Goal: Task Accomplishment & Management: Use online tool/utility

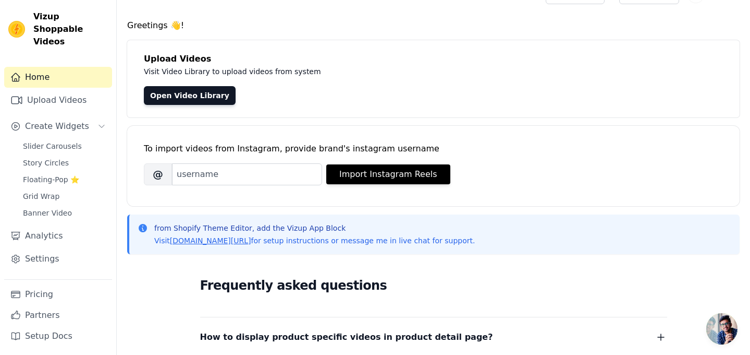
scroll to position [24, 0]
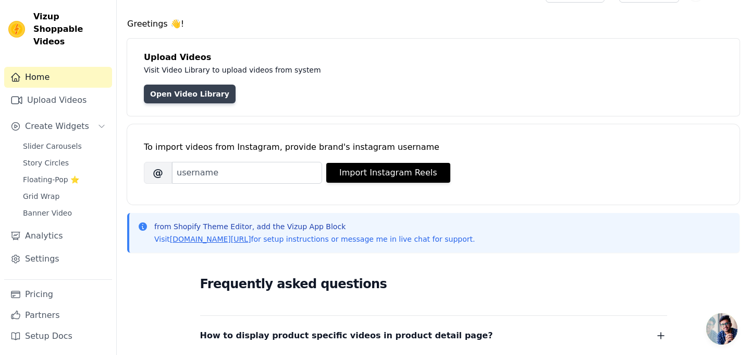
click at [206, 98] on link "Open Video Library" at bounding box center [190, 93] width 92 height 19
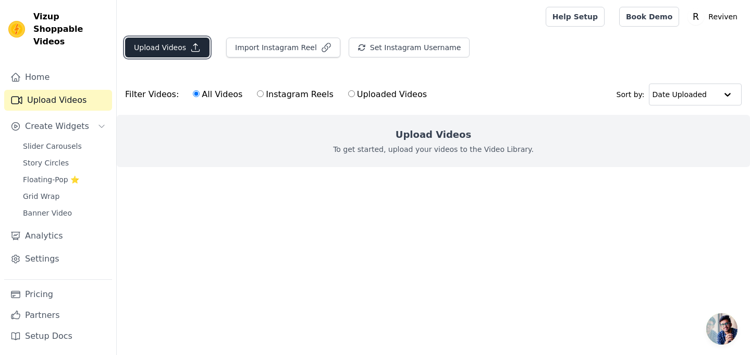
click at [172, 51] on button "Upload Videos" at bounding box center [167, 48] width 84 height 20
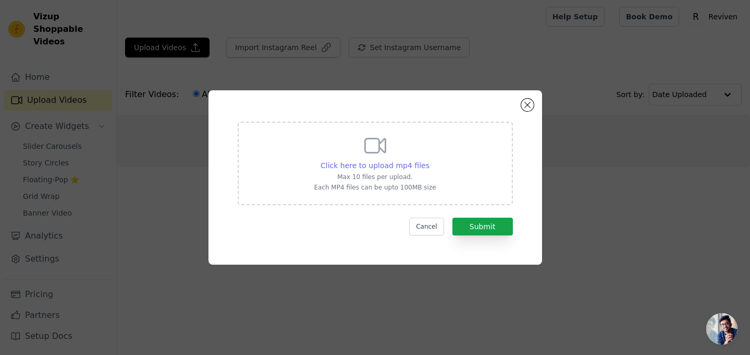
click at [382, 168] on span "Click here to upload mp4 files" at bounding box center [375, 165] width 109 height 8
click at [429, 160] on input "Click here to upload mp4 files Max 10 files per upload. Each MP4 files can be u…" at bounding box center [429, 160] width 1 height 1
type input "C:\fakepath\ssstik.io_@emilymuurr_1757770826878.mp4"
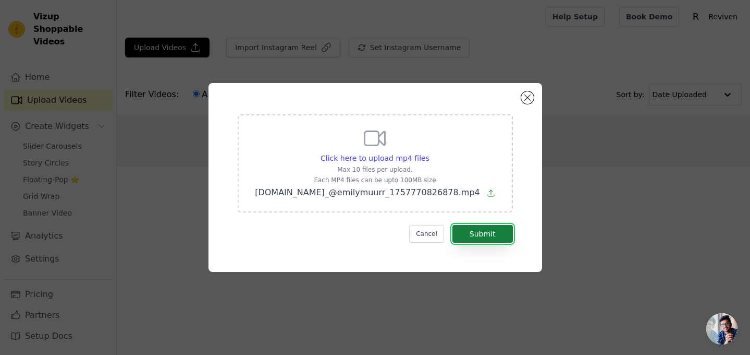
click at [504, 237] on button "Submit" at bounding box center [483, 234] width 60 height 18
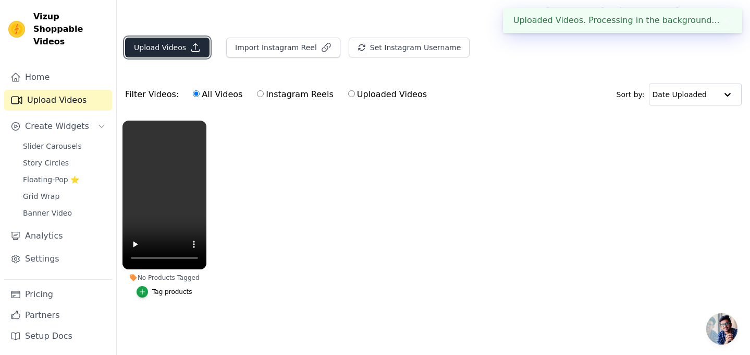
click at [197, 51] on icon "button" at bounding box center [196, 48] width 8 height 8
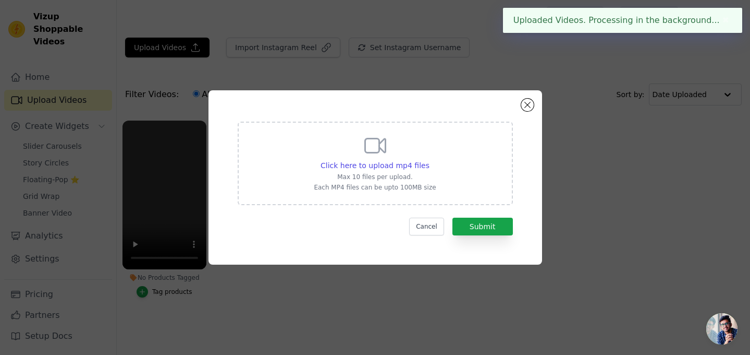
click at [427, 177] on p "Max 10 files per upload." at bounding box center [375, 177] width 122 height 8
click at [429, 160] on input "Click here to upload mp4 files Max 10 files per upload. Each MP4 files can be u…" at bounding box center [429, 160] width 1 height 1
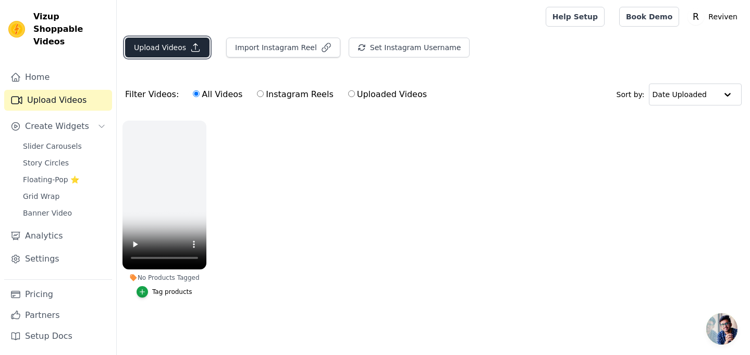
click at [194, 51] on icon "button" at bounding box center [196, 48] width 8 height 8
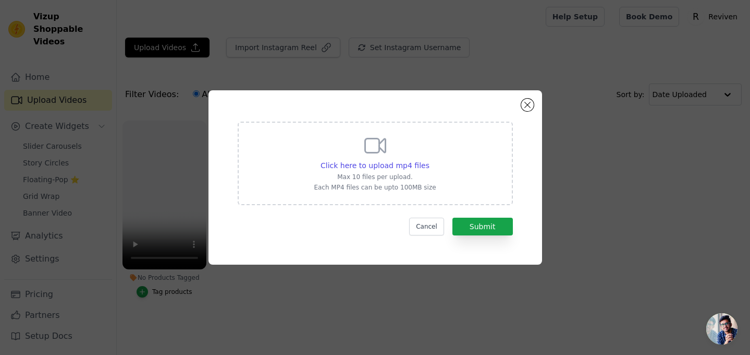
click at [400, 156] on div "Click here to upload mp4 files Max 10 files per upload. Each MP4 files can be u…" at bounding box center [375, 162] width 122 height 58
click at [429, 160] on input "Click here to upload mp4 files Max 10 files per upload. Each MP4 files can be u…" at bounding box center [429, 160] width 1 height 1
type input "C:\fakepath\[DOMAIN_NAME]_@_costanzanapoli_1757771151300.mp4"
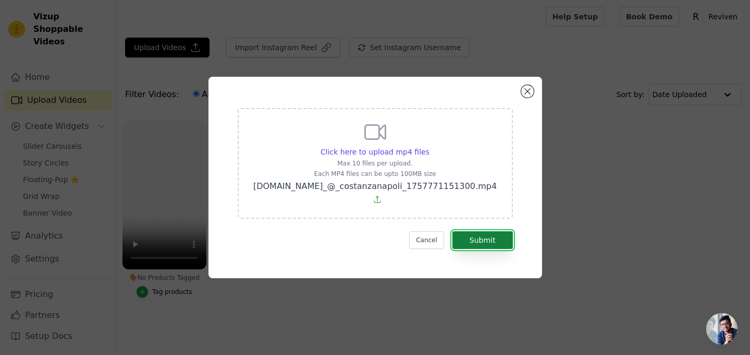
click at [494, 234] on button "Submit" at bounding box center [483, 240] width 60 height 18
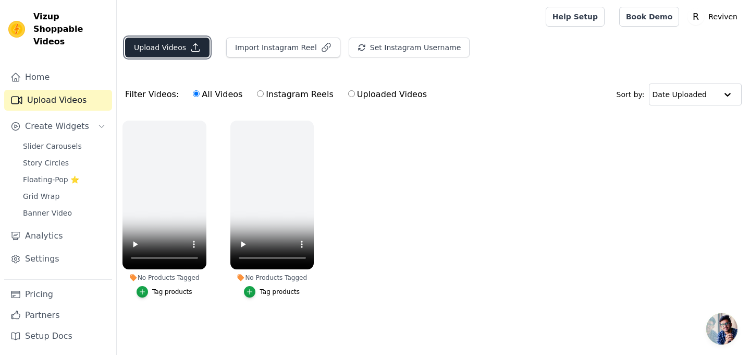
click at [180, 56] on button "Upload Videos" at bounding box center [167, 48] width 84 height 20
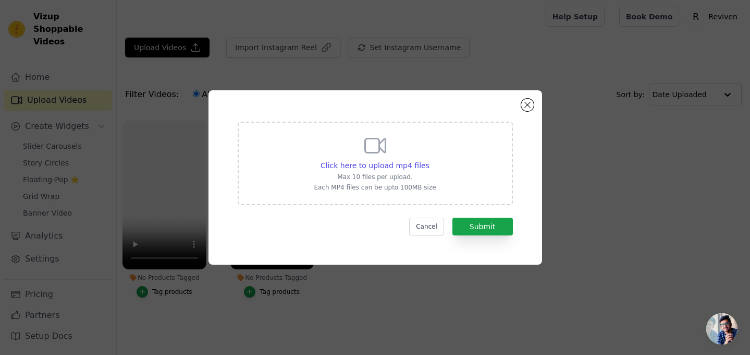
click at [405, 157] on div "Click here to upload mp4 files Max 10 files per upload. Each MP4 files can be u…" at bounding box center [375, 162] width 122 height 58
click at [429, 160] on input "Click here to upload mp4 files Max 10 files per upload. Each MP4 files can be u…" at bounding box center [429, 160] width 1 height 1
type input "C:\fakepath\ssstik.io_1757771170972.mp4"
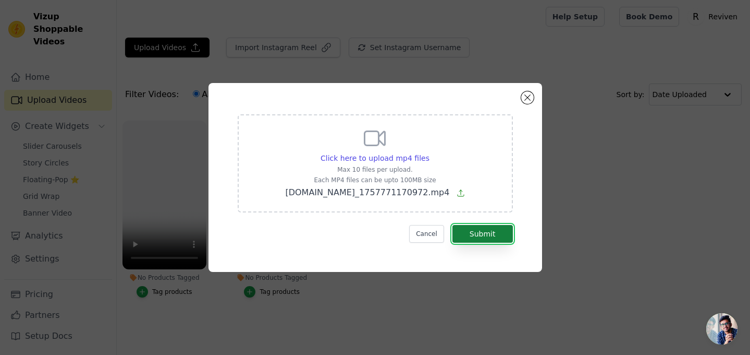
click at [501, 233] on button "Submit" at bounding box center [483, 234] width 60 height 18
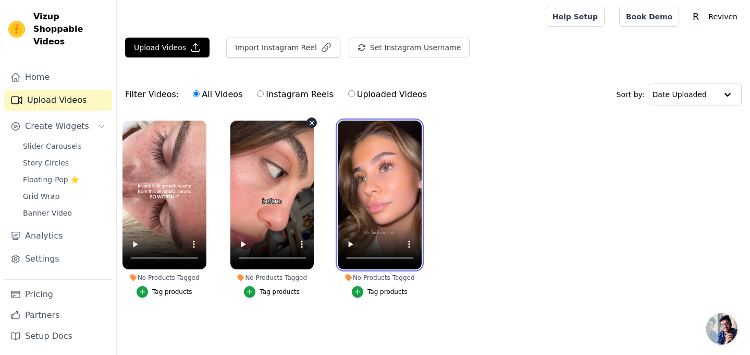
drag, startPoint x: 0, startPoint y: 0, endPoint x: 311, endPoint y: 208, distance: 374.1
click at [312, 208] on ul "No Products Tagged Tag products No Products Tagged Tag products No Products Tag…" at bounding box center [433, 219] width 633 height 209
drag, startPoint x: 368, startPoint y: 208, endPoint x: 294, endPoint y: 209, distance: 74.1
click at [294, 209] on ul "No Products Tagged Tag products No Products Tagged Tag products No Products Tag…" at bounding box center [433, 219] width 633 height 209
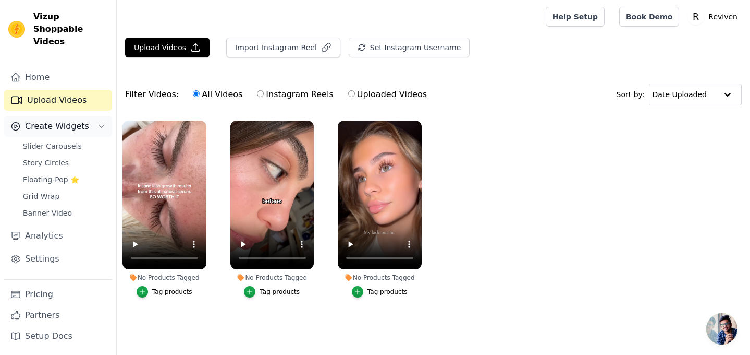
click at [88, 116] on button "Create Widgets" at bounding box center [58, 126] width 108 height 21
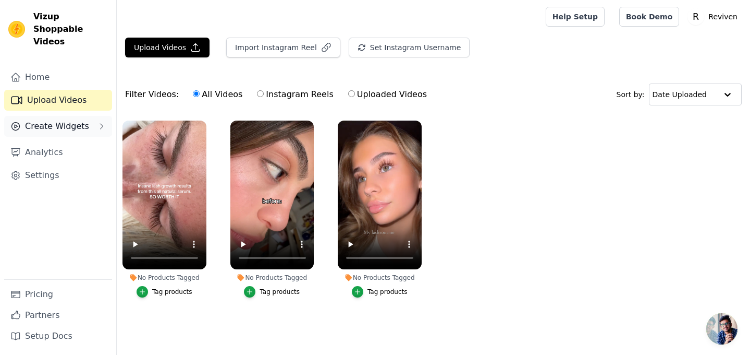
click at [88, 116] on button "Create Widgets" at bounding box center [58, 126] width 108 height 21
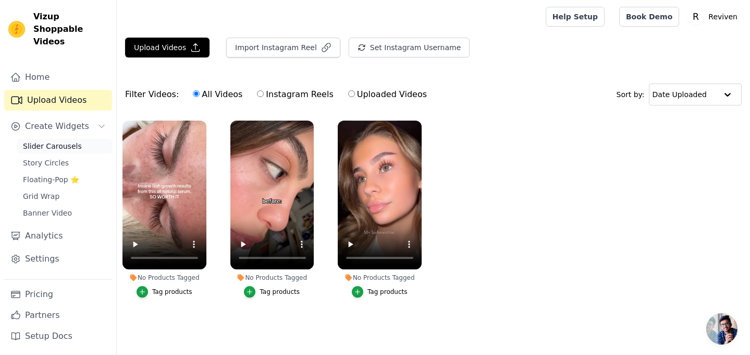
click at [76, 141] on span "Slider Carousels" at bounding box center [52, 146] width 59 height 10
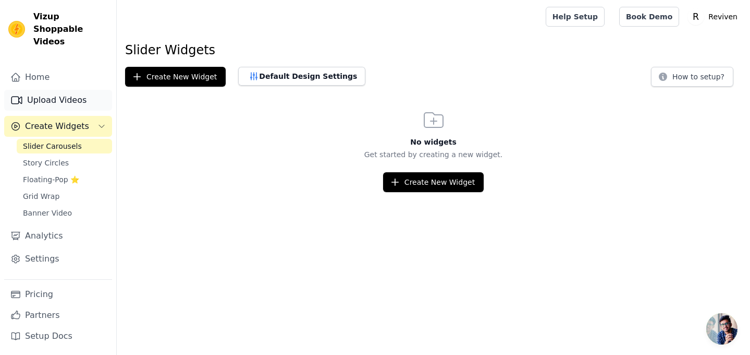
click at [61, 90] on link "Upload Videos" at bounding box center [58, 100] width 108 height 21
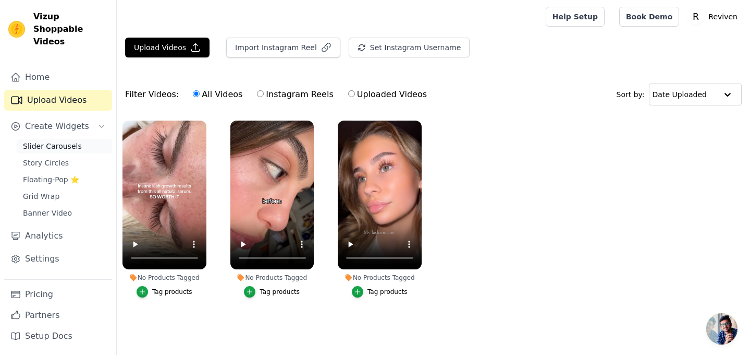
click at [68, 141] on span "Slider Carousels" at bounding box center [52, 146] width 59 height 10
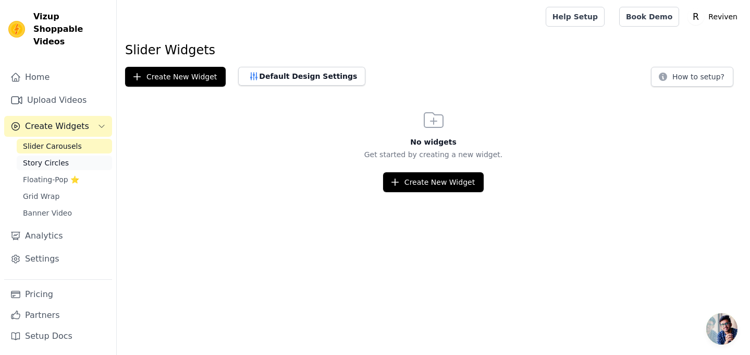
click at [70, 155] on link "Story Circles" at bounding box center [64, 162] width 95 height 15
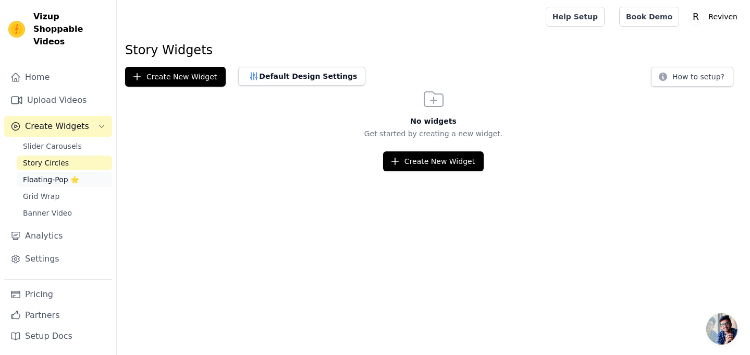
click at [76, 172] on link "Floating-Pop ⭐" at bounding box center [64, 179] width 95 height 15
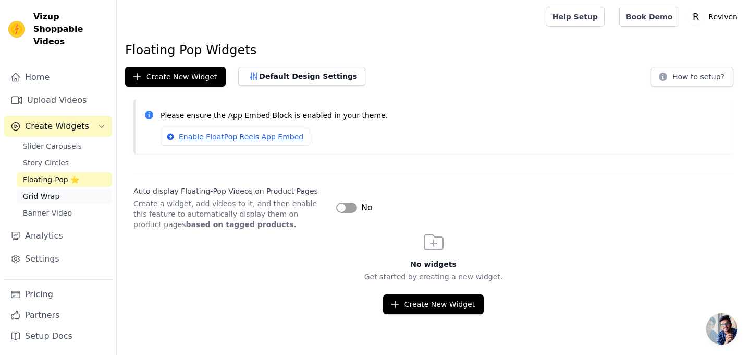
click at [78, 189] on link "Grid Wrap" at bounding box center [64, 196] width 95 height 15
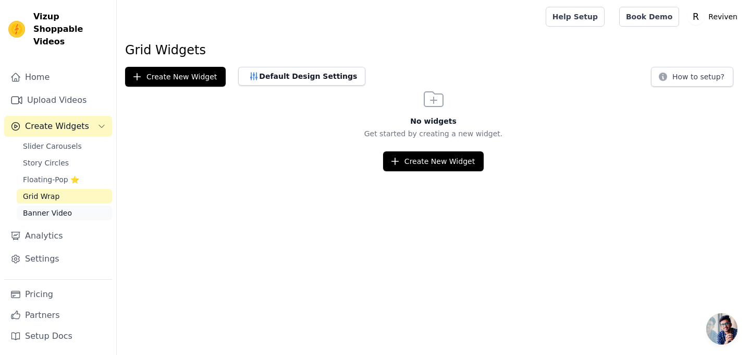
click at [76, 205] on link "Banner Video" at bounding box center [64, 212] width 95 height 15
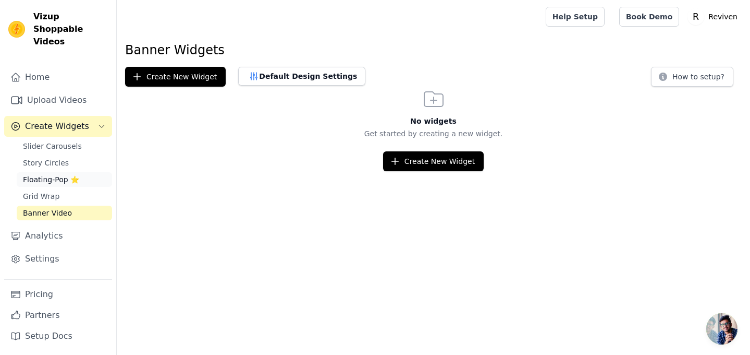
click at [79, 172] on link "Floating-Pop ⭐" at bounding box center [64, 179] width 95 height 15
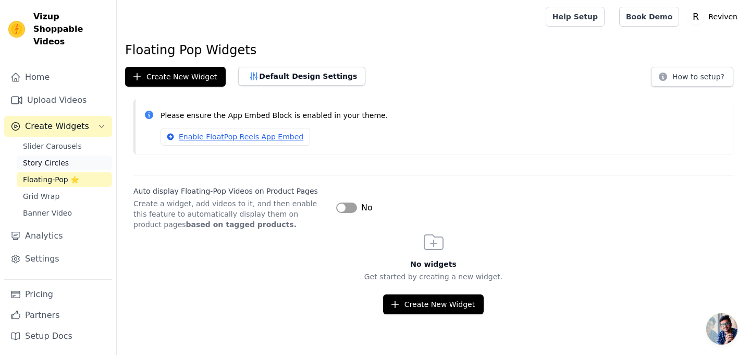
click at [80, 155] on link "Story Circles" at bounding box center [64, 162] width 95 height 15
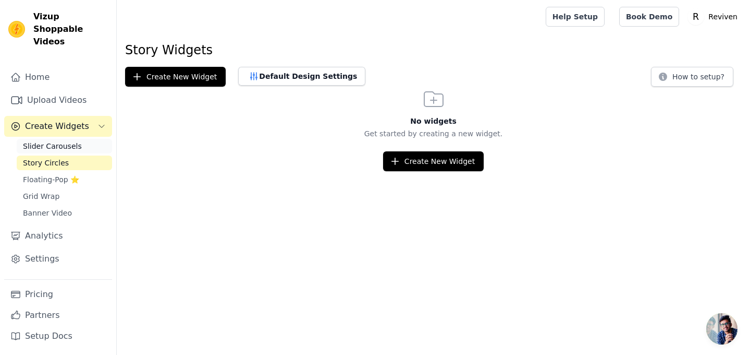
click at [81, 139] on link "Slider Carousels" at bounding box center [64, 146] width 95 height 15
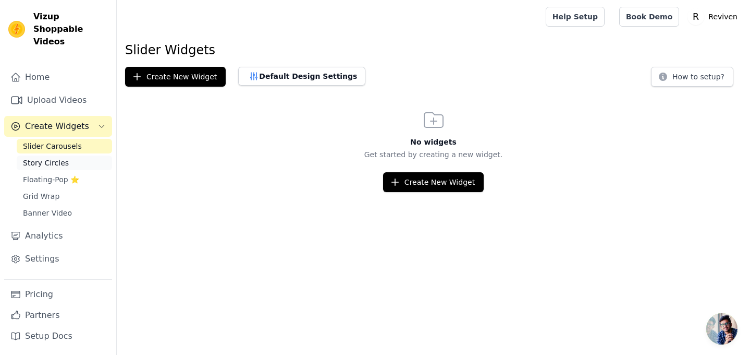
click at [71, 155] on link "Story Circles" at bounding box center [64, 162] width 95 height 15
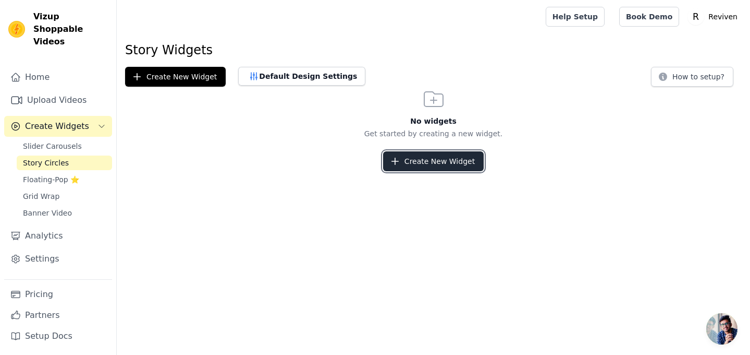
click at [413, 163] on button "Create New Widget" at bounding box center [433, 161] width 101 height 20
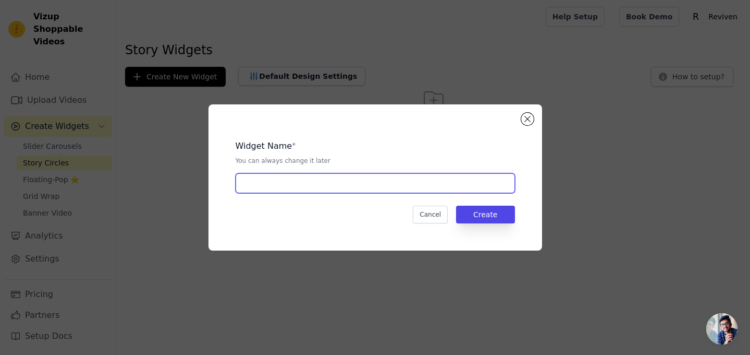
click at [390, 181] on input "text" at bounding box center [375, 183] width 279 height 20
type input "Lash serum"
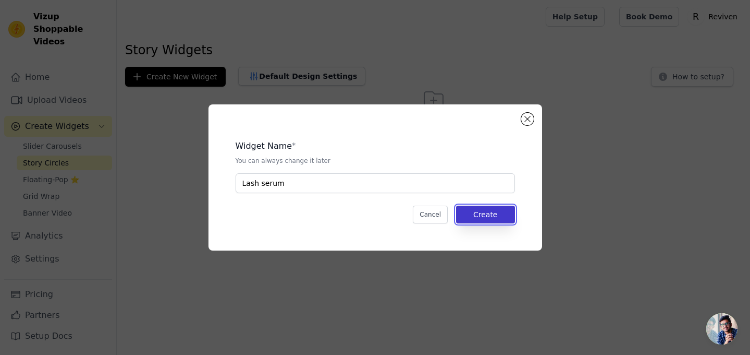
click at [490, 217] on button "Create" at bounding box center [485, 214] width 59 height 18
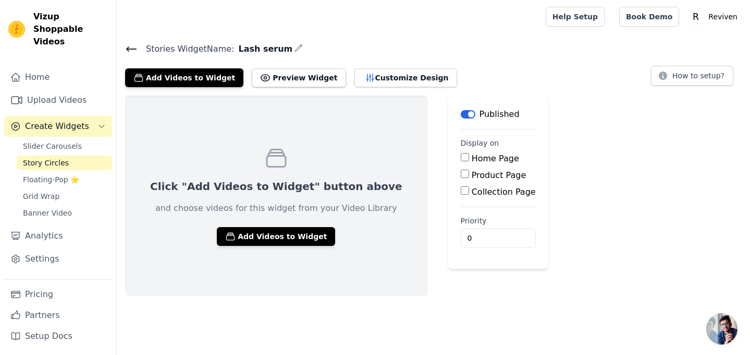
click at [472, 194] on label "Collection Page" at bounding box center [504, 192] width 64 height 10
click at [461, 194] on input "Collection Page" at bounding box center [465, 190] width 8 height 8
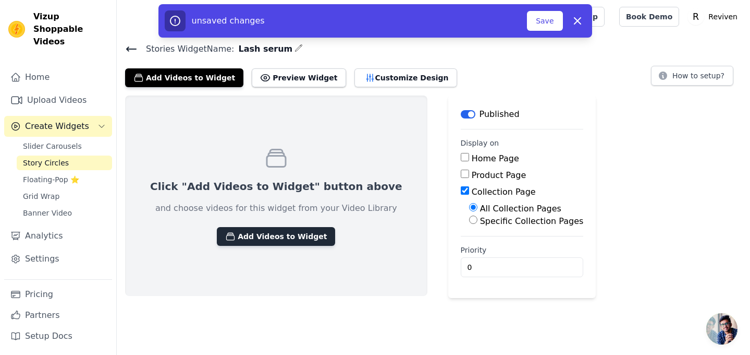
click at [281, 237] on button "Add Videos to Widget" at bounding box center [276, 236] width 118 height 19
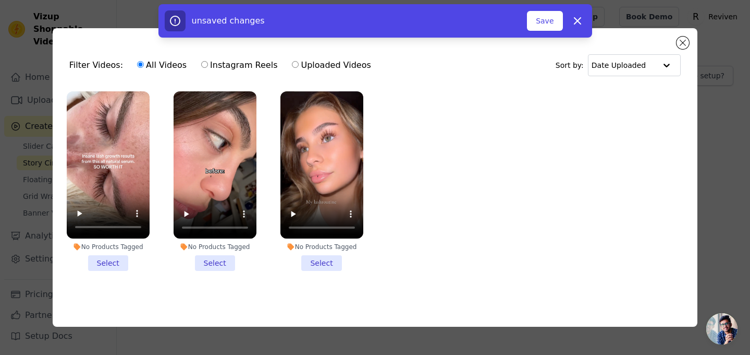
click at [333, 263] on li "No Products Tagged Select" at bounding box center [322, 181] width 83 height 180
click at [0, 0] on input "No Products Tagged Select" at bounding box center [0, 0] width 0 height 0
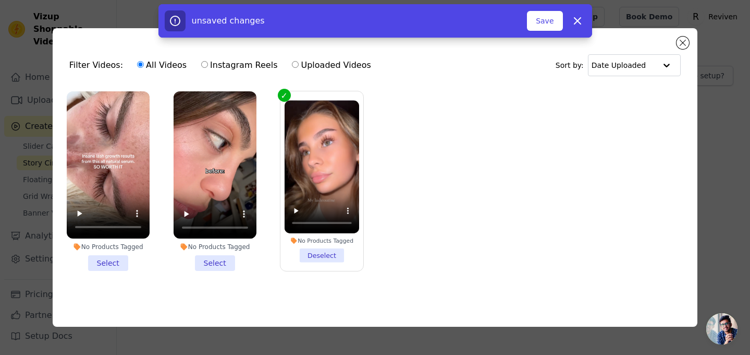
click at [234, 262] on li "No Products Tagged Select" at bounding box center [215, 181] width 83 height 180
click at [0, 0] on input "No Products Tagged Select" at bounding box center [0, 0] width 0 height 0
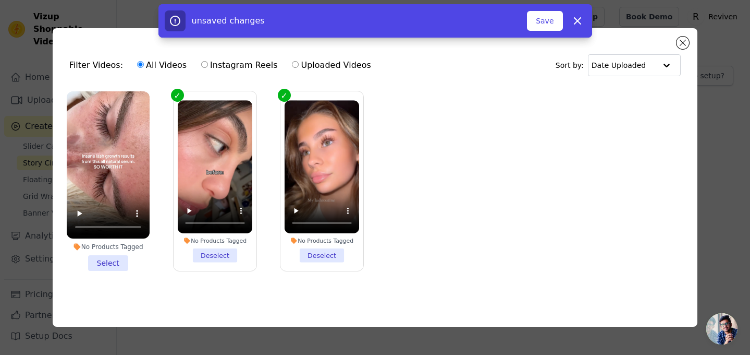
click at [122, 264] on li "No Products Tagged Select" at bounding box center [108, 180] width 83 height 179
click at [0, 0] on input "No Products Tagged Select" at bounding box center [0, 0] width 0 height 0
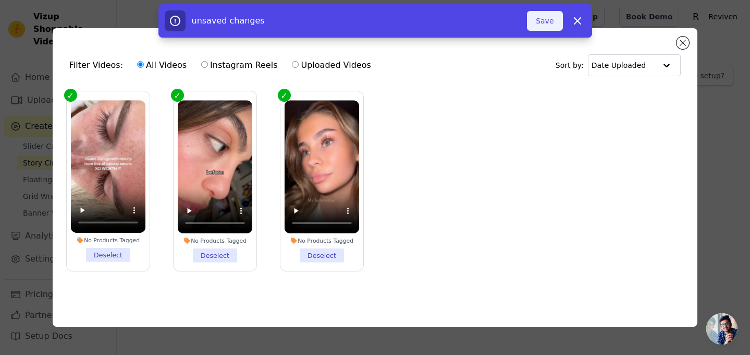
click at [556, 24] on button "Save" at bounding box center [544, 21] width 35 height 20
click at [582, 23] on icon "button" at bounding box center [577, 21] width 13 height 13
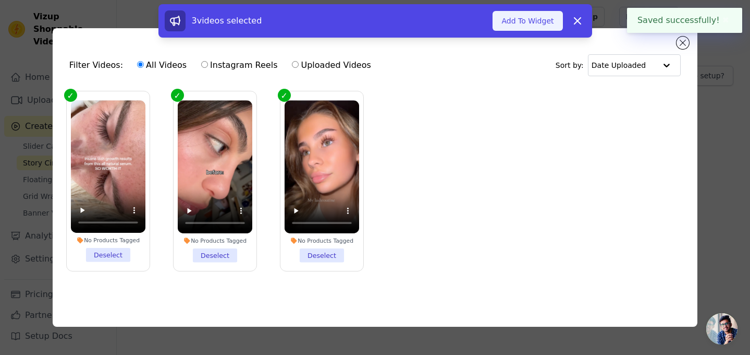
click at [543, 20] on button "Add To Widget" at bounding box center [528, 21] width 70 height 20
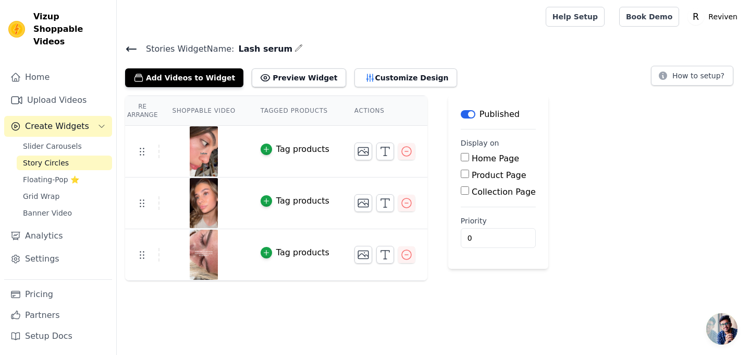
click at [500, 193] on label "Collection Page" at bounding box center [504, 192] width 64 height 10
click at [469, 193] on input "Collection Page" at bounding box center [465, 190] width 8 height 8
checkbox input "true"
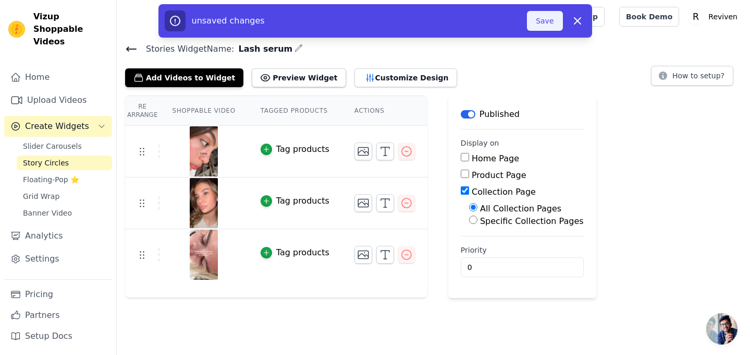
click at [557, 19] on button "Save" at bounding box center [544, 21] width 35 height 20
click at [550, 22] on button "Save" at bounding box center [544, 21] width 35 height 20
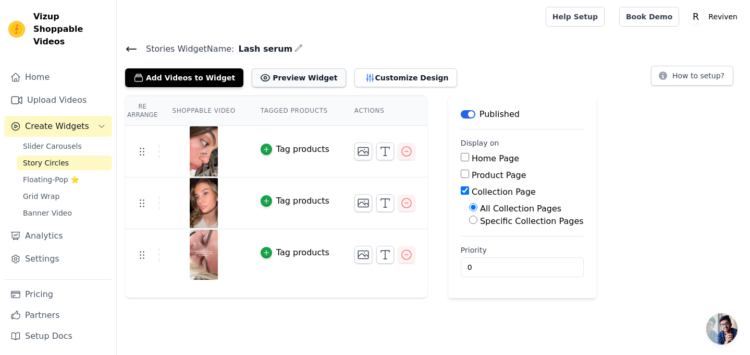
click at [302, 78] on button "Preview Widget" at bounding box center [299, 77] width 94 height 19
click at [295, 153] on div "Tag products" at bounding box center [302, 149] width 53 height 13
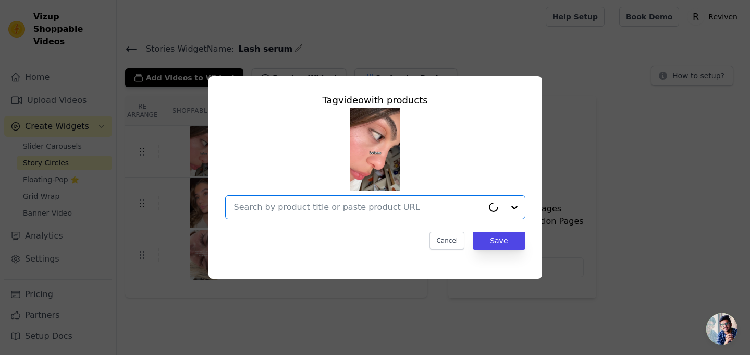
click at [364, 208] on input "text" at bounding box center [358, 207] width 249 height 13
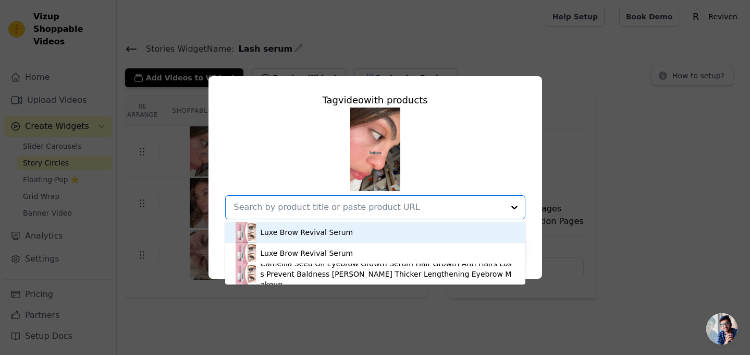
click at [376, 236] on div "Luxe Brow Revival Serum" at bounding box center [375, 232] width 279 height 21
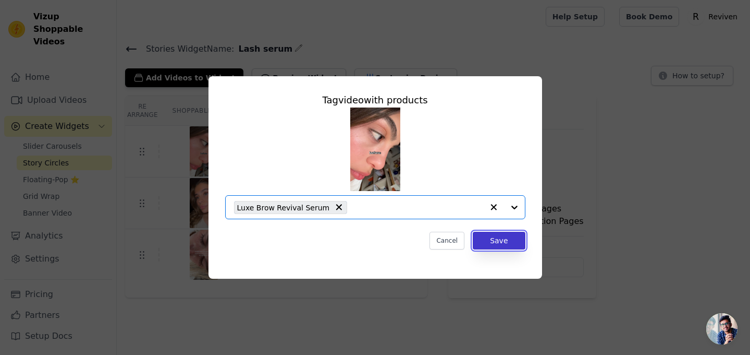
click at [501, 243] on button "Save" at bounding box center [499, 241] width 52 height 18
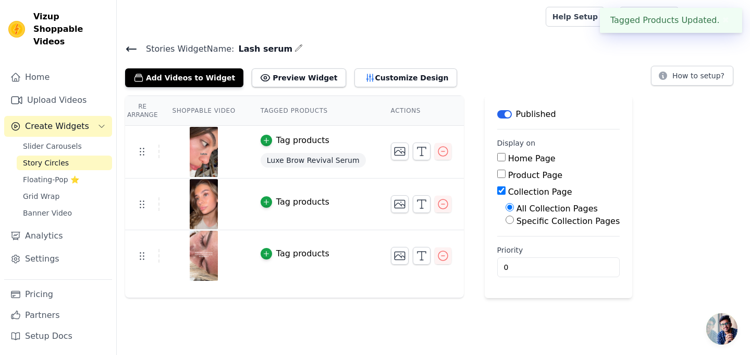
click at [304, 201] on div "Tag products" at bounding box center [302, 202] width 53 height 13
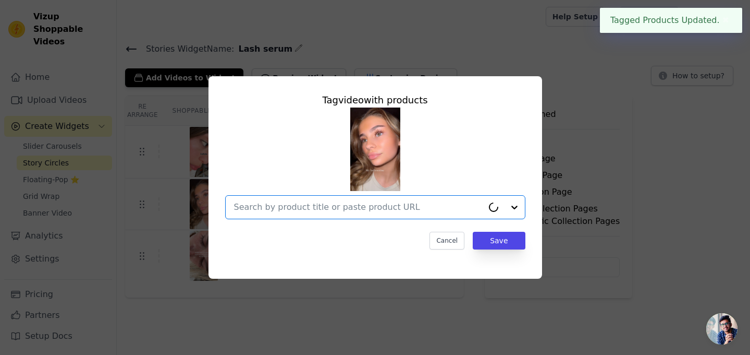
click at [383, 205] on input "text" at bounding box center [358, 207] width 249 height 13
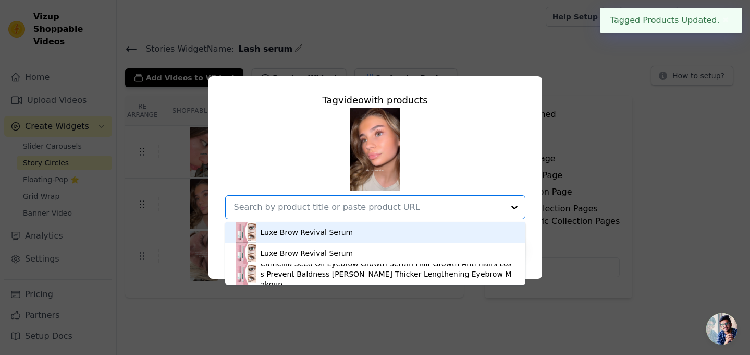
click at [375, 234] on div "Luxe Brow Revival Serum" at bounding box center [375, 232] width 279 height 21
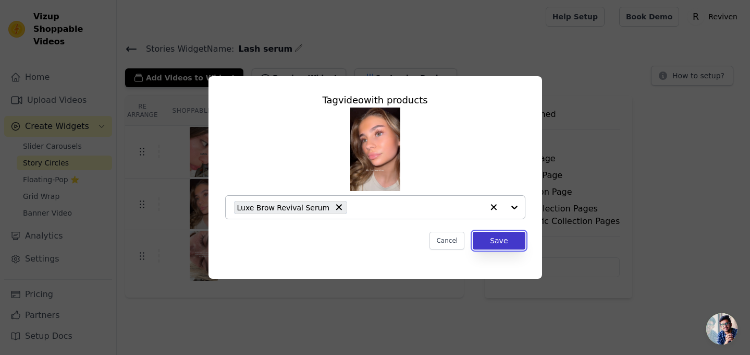
click at [519, 237] on button "Save" at bounding box center [499, 241] width 52 height 18
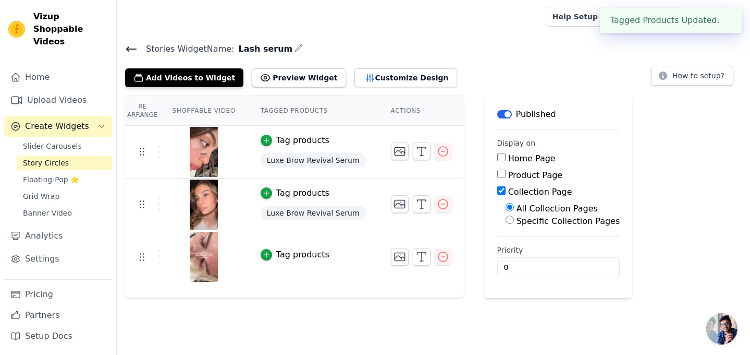
click at [295, 252] on div "Tag products" at bounding box center [302, 254] width 53 height 13
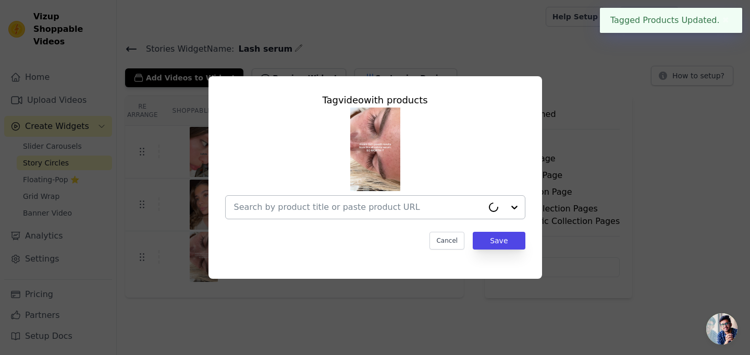
click at [366, 202] on input "text" at bounding box center [358, 207] width 249 height 13
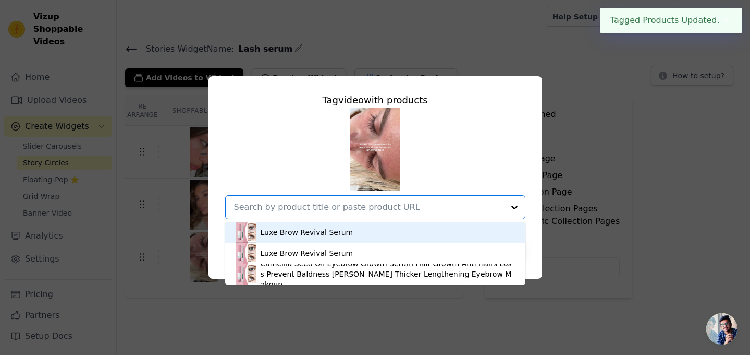
click at [375, 235] on div "Luxe Brow Revival Serum" at bounding box center [375, 232] width 279 height 21
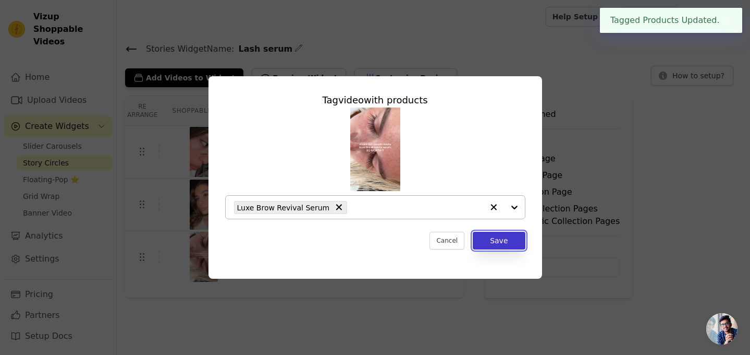
click at [510, 244] on button "Save" at bounding box center [499, 241] width 52 height 18
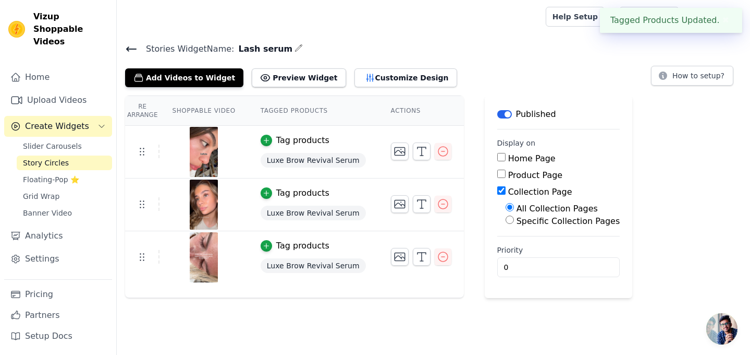
click at [522, 176] on label "Product Page" at bounding box center [535, 175] width 55 height 10
click at [506, 176] on input "Product Page" at bounding box center [501, 173] width 8 height 8
checkbox input "true"
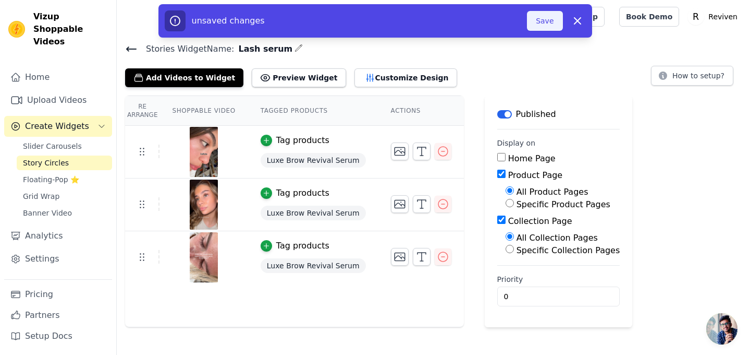
click at [547, 23] on button "Save" at bounding box center [544, 21] width 35 height 20
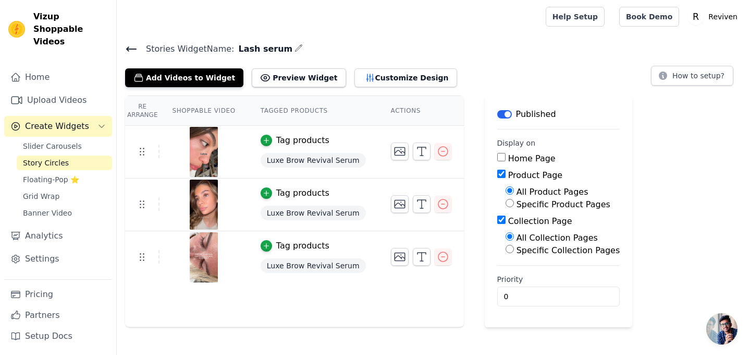
click at [129, 39] on main "Stories Widget Name: Lash serum Add Videos to Widget Preview Widget Customize D…" at bounding box center [433, 180] width 633 height 294
click at [130, 47] on icon at bounding box center [131, 49] width 13 height 13
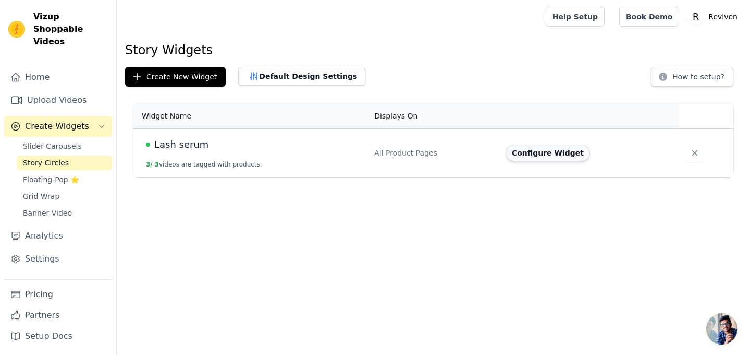
click at [550, 151] on button "Configure Widget" at bounding box center [548, 152] width 84 height 17
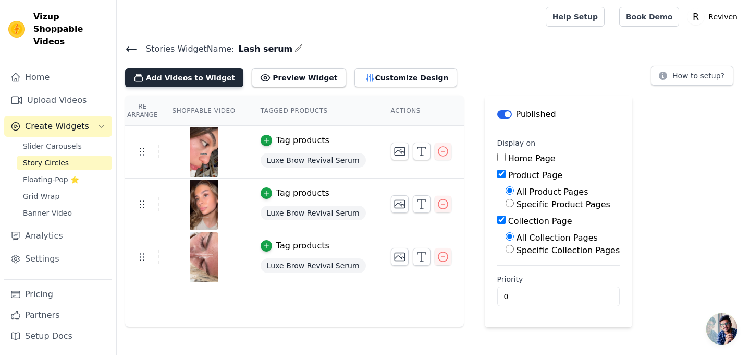
click at [184, 78] on button "Add Videos to Widget" at bounding box center [184, 77] width 118 height 19
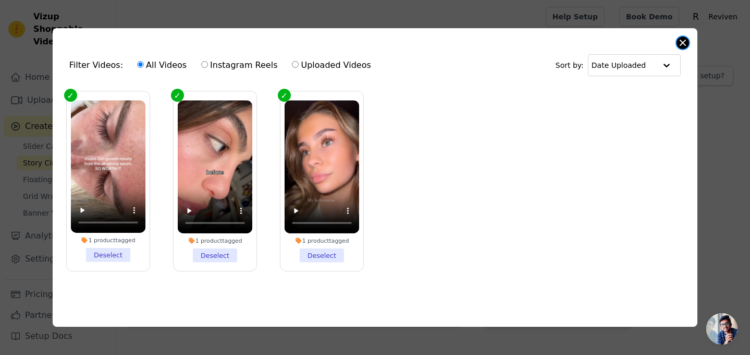
click at [684, 41] on button "Close modal" at bounding box center [683, 42] width 13 height 13
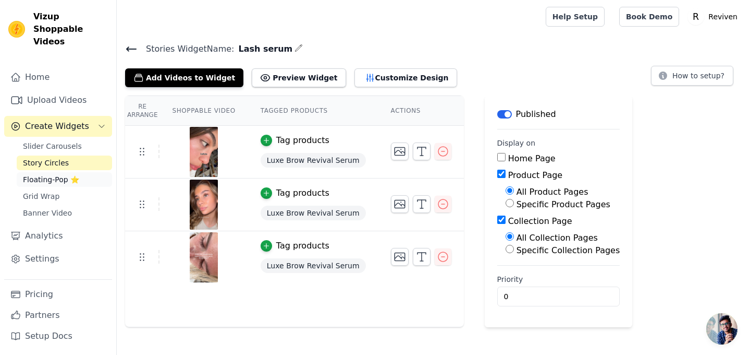
click at [66, 174] on span "Floating-Pop ⭐" at bounding box center [51, 179] width 56 height 10
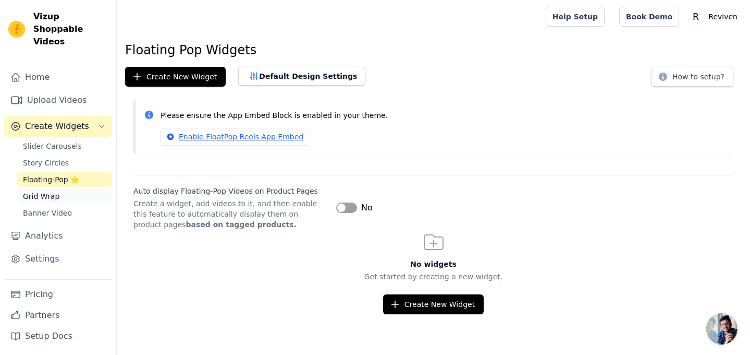
click at [64, 190] on link "Grid Wrap" at bounding box center [64, 196] width 95 height 15
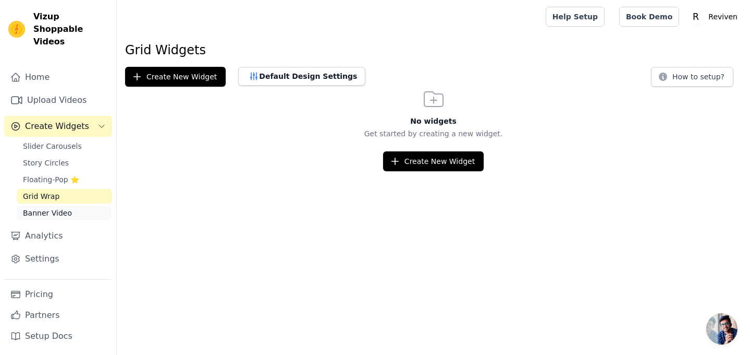
click at [67, 208] on span "Banner Video" at bounding box center [47, 213] width 49 height 10
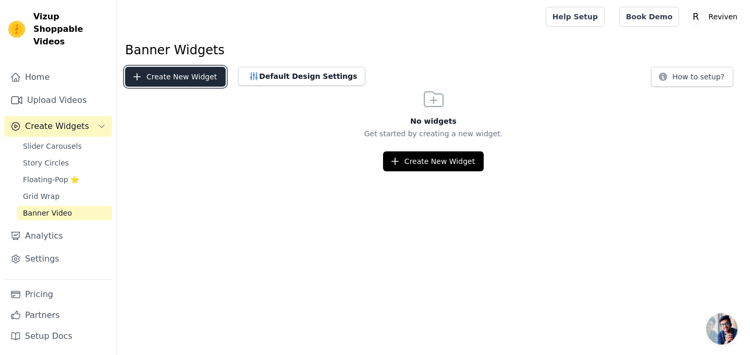
click at [187, 81] on button "Create New Widget" at bounding box center [175, 77] width 101 height 20
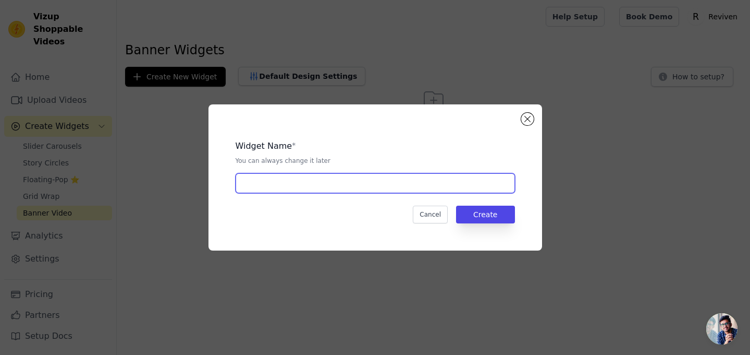
click at [307, 184] on input "text" at bounding box center [375, 183] width 279 height 20
type input "Lash serum"
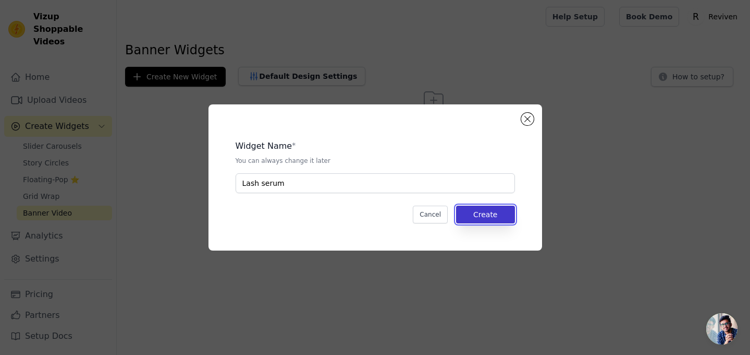
click at [484, 213] on button "Create" at bounding box center [485, 214] width 59 height 18
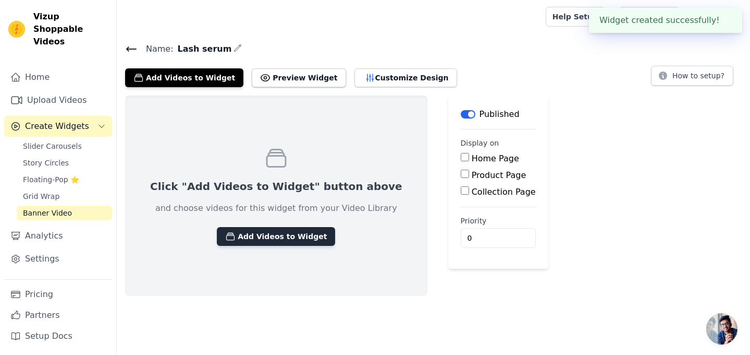
click at [281, 234] on button "Add Videos to Widget" at bounding box center [276, 236] width 118 height 19
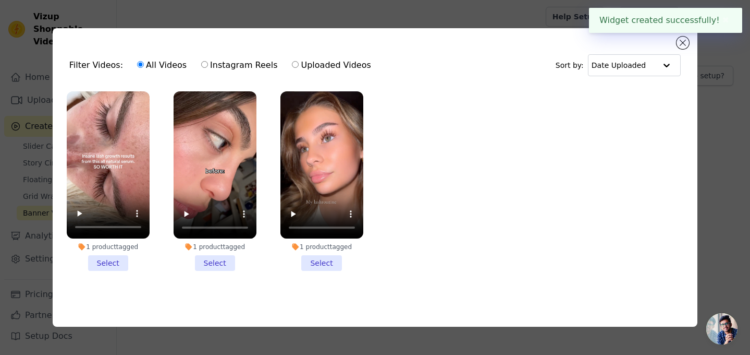
click at [328, 259] on li "1 product tagged Select" at bounding box center [322, 181] width 83 height 180
click at [0, 0] on input "1 product tagged Select" at bounding box center [0, 0] width 0 height 0
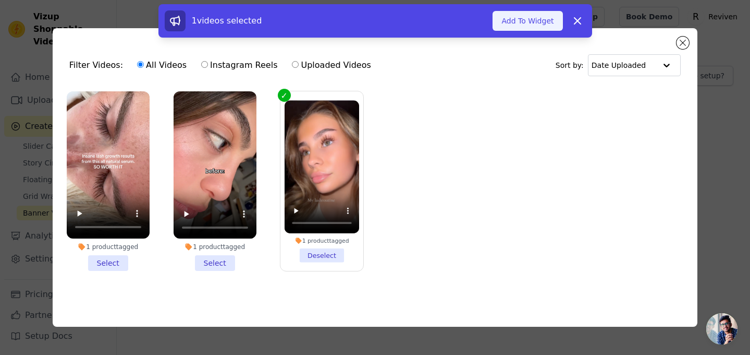
click at [541, 20] on button "Add To Widget" at bounding box center [528, 21] width 70 height 20
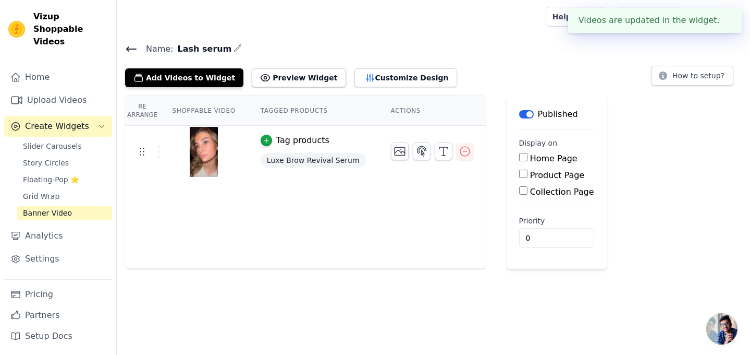
click at [553, 160] on label "Home Page" at bounding box center [553, 158] width 47 height 10
click at [528, 160] on input "Home Page" at bounding box center [523, 157] width 8 height 8
checkbox input "true"
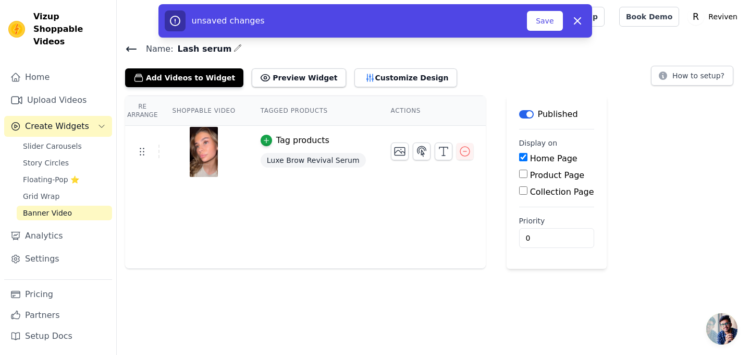
click at [560, 191] on label "Collection Page" at bounding box center [562, 192] width 64 height 10
click at [528, 191] on input "Collection Page" at bounding box center [523, 190] width 8 height 8
checkbox input "true"
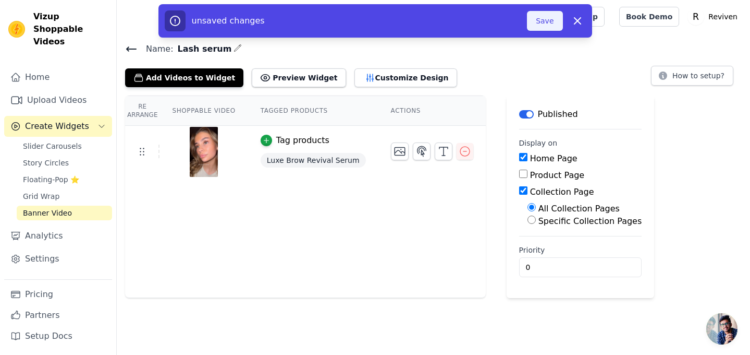
click at [548, 25] on button "Save" at bounding box center [544, 21] width 35 height 20
click at [214, 77] on button "Add Videos to Widget" at bounding box center [184, 77] width 118 height 19
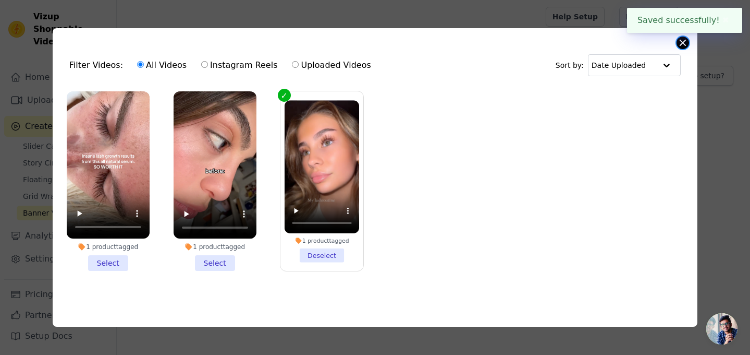
click at [683, 47] on button "Close modal" at bounding box center [683, 42] width 13 height 13
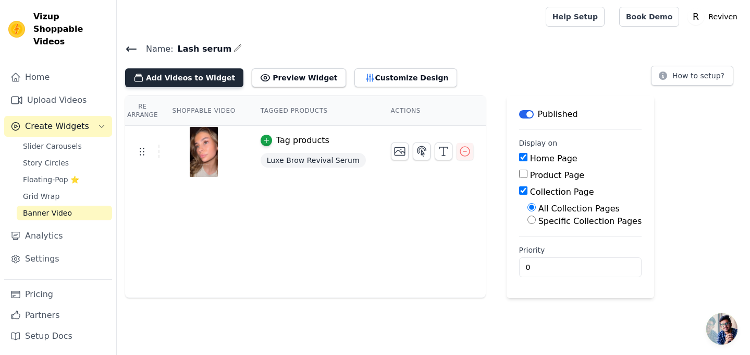
click at [190, 82] on button "Add Videos to Widget" at bounding box center [184, 77] width 118 height 19
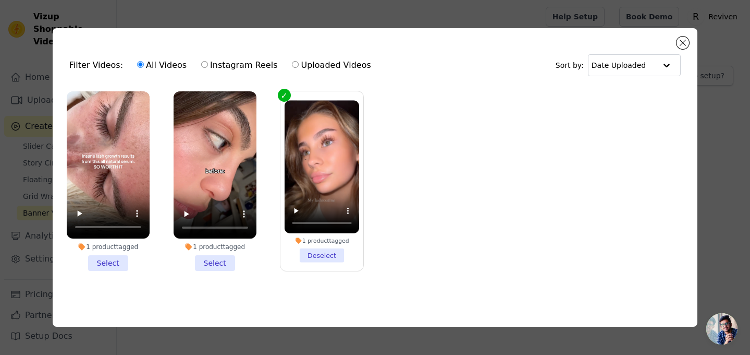
click at [312, 235] on li "1 product tagged Deselect" at bounding box center [322, 181] width 75 height 162
click at [0, 0] on input "1 product tagged Deselect" at bounding box center [0, 0] width 0 height 0
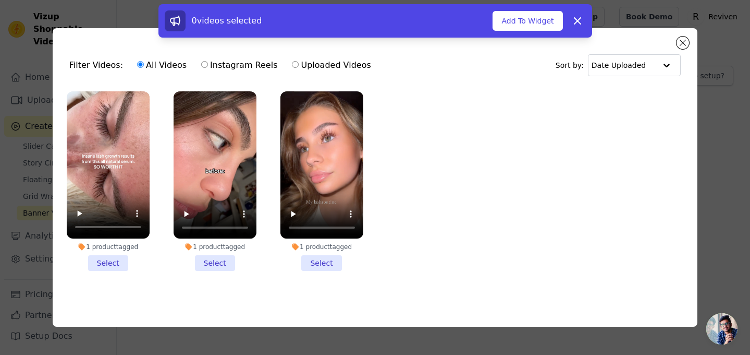
click at [318, 247] on div "1 product tagged" at bounding box center [322, 246] width 83 height 8
click at [0, 0] on input "1 product tagged Select" at bounding box center [0, 0] width 0 height 0
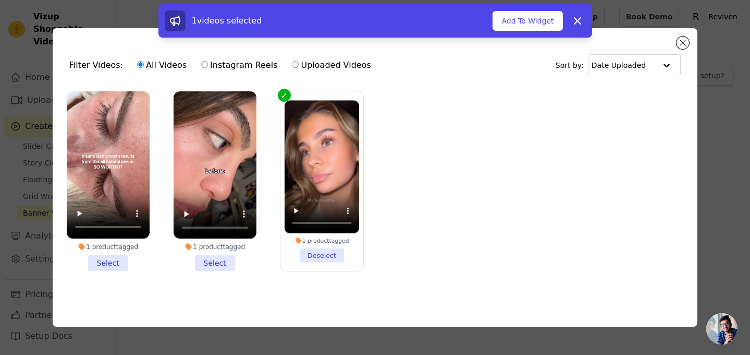
click at [295, 64] on label "Uploaded Videos" at bounding box center [331, 65] width 80 height 14
click at [295, 64] on input "Uploaded Videos" at bounding box center [295, 64] width 7 height 7
radio input "true"
click at [151, 67] on label "All Videos" at bounding box center [162, 65] width 51 height 14
click at [144, 67] on input "All Videos" at bounding box center [140, 64] width 7 height 7
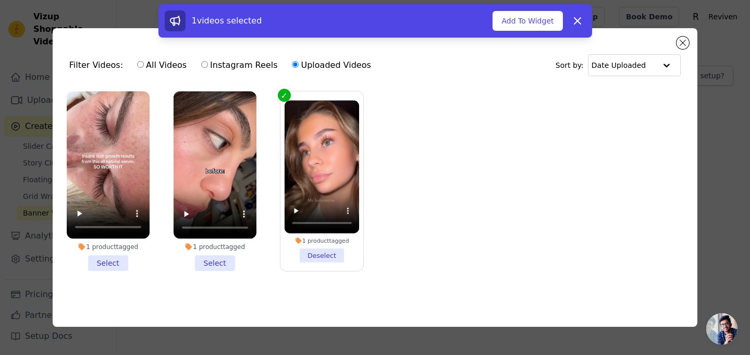
radio input "true"
click at [649, 64] on input "text" at bounding box center [624, 65] width 65 height 21
click at [514, 96] on ul "1 product tagged Select 1 product tagged Select 1 product tagged Deselect" at bounding box center [375, 190] width 629 height 208
click at [517, 19] on button "Add To Widget" at bounding box center [528, 21] width 70 height 20
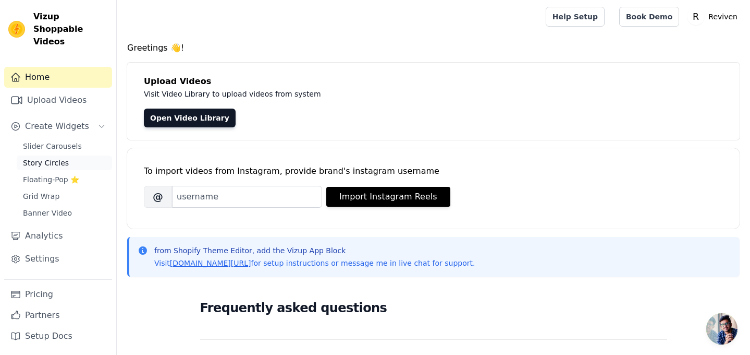
click at [77, 155] on link "Story Circles" at bounding box center [64, 162] width 95 height 15
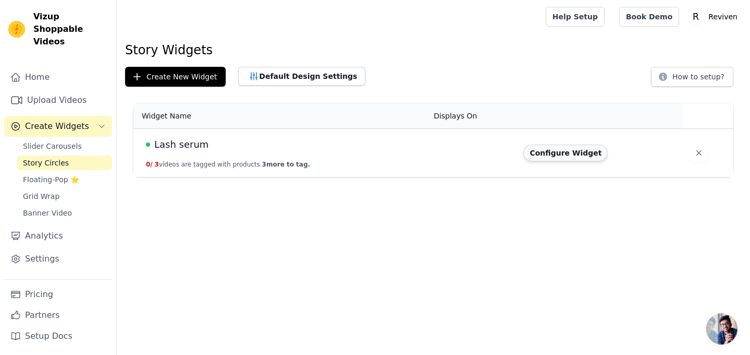
click at [561, 154] on button "Configure Widget" at bounding box center [565, 152] width 84 height 17
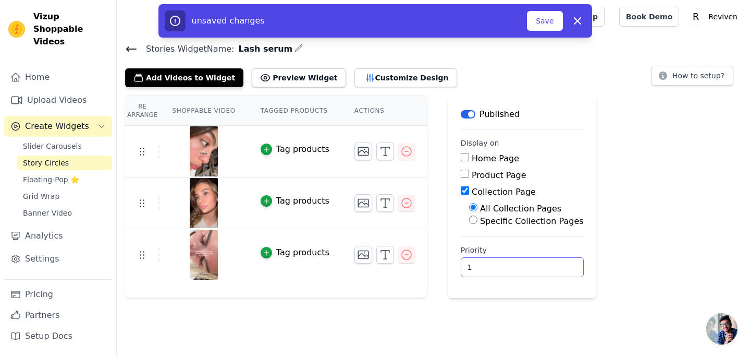
type input "1"
click at [547, 265] on input "1" at bounding box center [522, 267] width 123 height 20
click at [557, 18] on button "Save" at bounding box center [544, 21] width 35 height 20
click at [552, 23] on button "Save" at bounding box center [544, 21] width 35 height 20
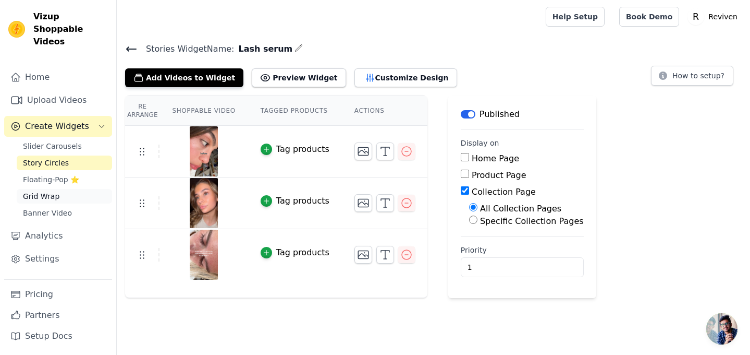
click at [69, 189] on link "Grid Wrap" at bounding box center [64, 196] width 95 height 15
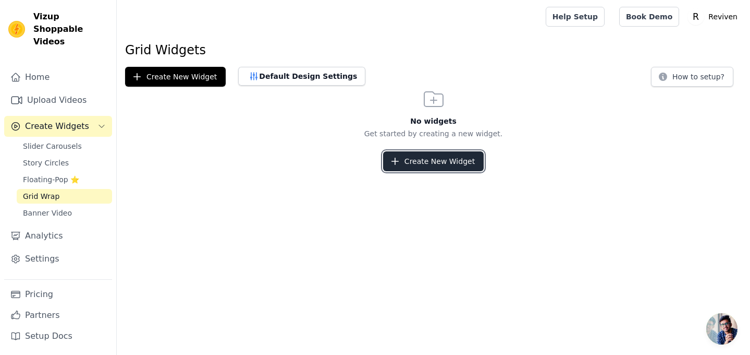
click at [430, 162] on button "Create New Widget" at bounding box center [433, 161] width 101 height 20
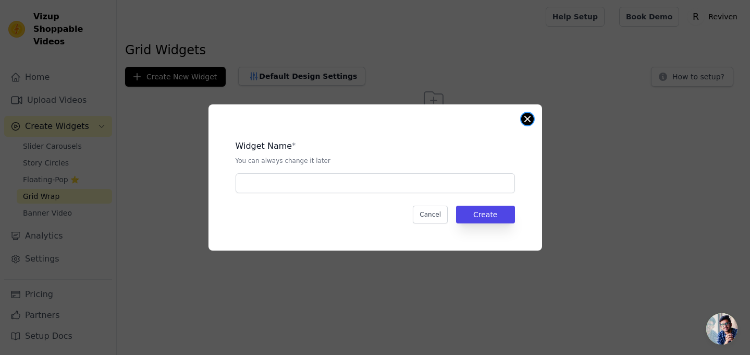
click at [523, 123] on button "Close modal" at bounding box center [527, 119] width 13 height 13
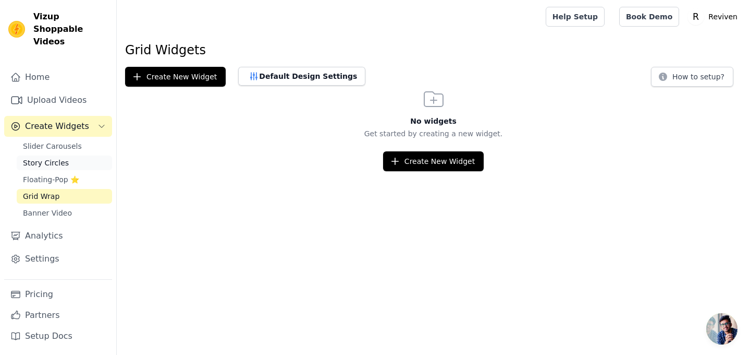
click at [66, 155] on link "Story Circles" at bounding box center [64, 162] width 95 height 15
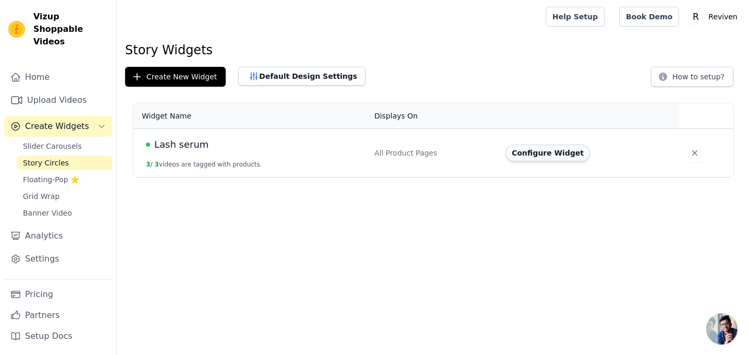
click at [538, 160] on button "Configure Widget" at bounding box center [548, 152] width 84 height 17
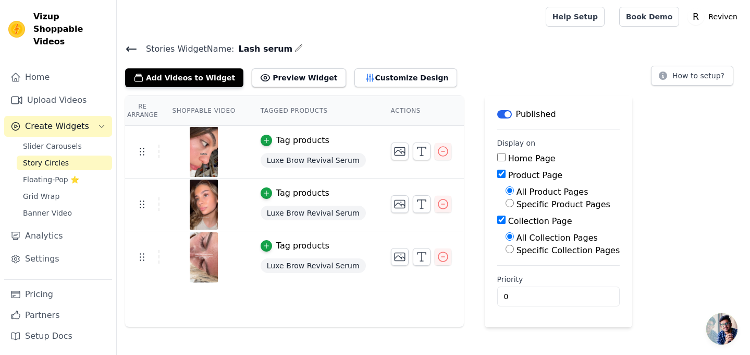
click at [497, 115] on button "Label" at bounding box center [504, 114] width 15 height 8
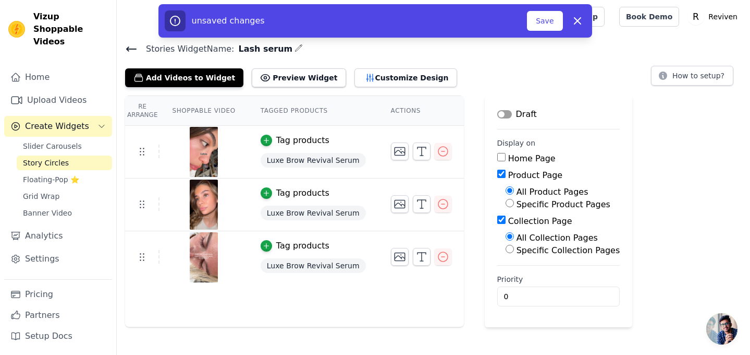
click at [498, 115] on button "Label" at bounding box center [504, 114] width 15 height 8
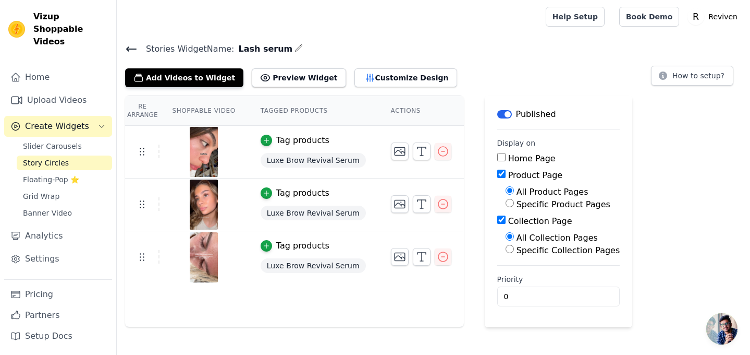
click at [534, 160] on label "Home Page" at bounding box center [531, 158] width 47 height 10
click at [506, 160] on input "Home Page" at bounding box center [501, 157] width 8 height 8
checkbox input "true"
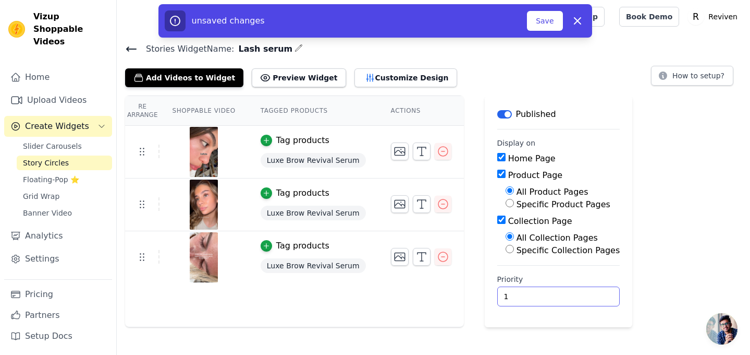
click at [581, 293] on input "1" at bounding box center [558, 296] width 123 height 20
click at [581, 293] on input "2" at bounding box center [558, 296] width 123 height 20
type input "3"
click at [581, 293] on input "3" at bounding box center [558, 296] width 123 height 20
click at [663, 242] on div "Re Arrange Shoppable Video Tagged Products Actions Tag products Luxe Brow Reviv…" at bounding box center [433, 211] width 633 height 232
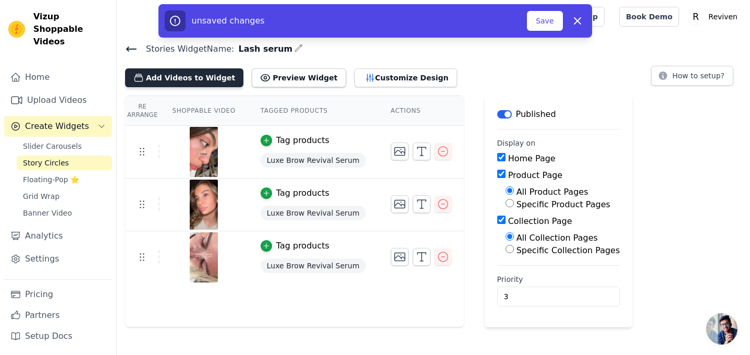
click at [205, 80] on button "Add Videos to Widget" at bounding box center [184, 77] width 118 height 19
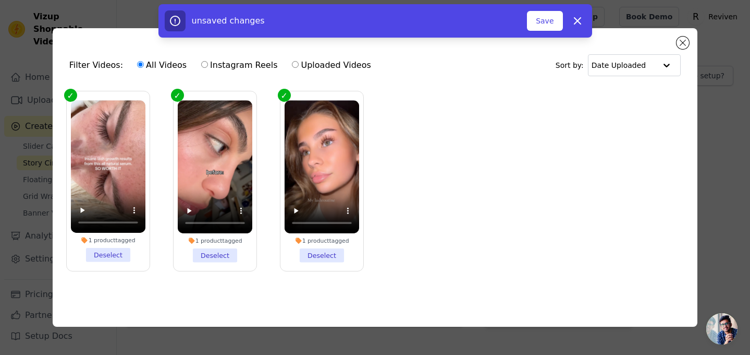
click at [286, 94] on label "1 product tagged Deselect" at bounding box center [322, 181] width 84 height 181
click at [0, 0] on input "1 product tagged Deselect" at bounding box center [0, 0] width 0 height 0
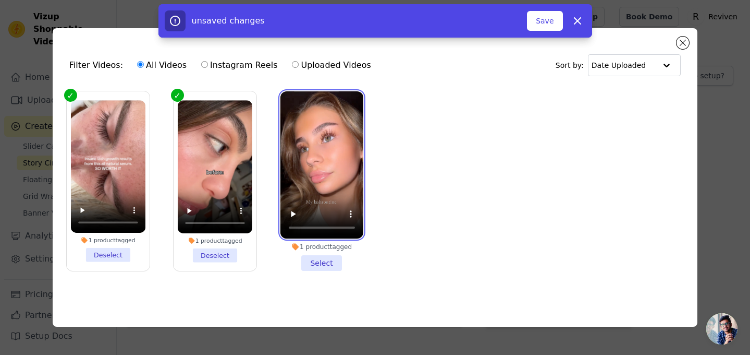
click at [286, 94] on video at bounding box center [322, 165] width 83 height 148
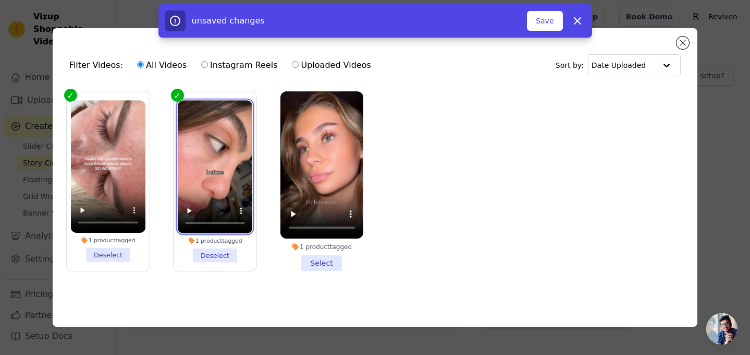
click at [221, 145] on video at bounding box center [215, 166] width 75 height 132
click at [175, 95] on label "1 product tagged Deselect" at bounding box center [215, 181] width 84 height 181
click at [0, 0] on input "1 product tagged Deselect" at bounding box center [0, 0] width 0 height 0
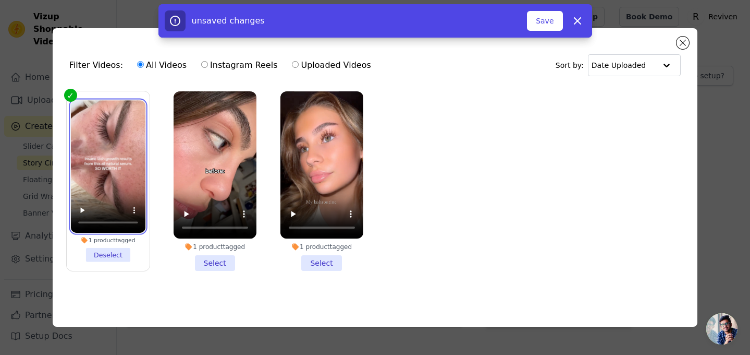
click at [125, 127] on video at bounding box center [108, 166] width 75 height 132
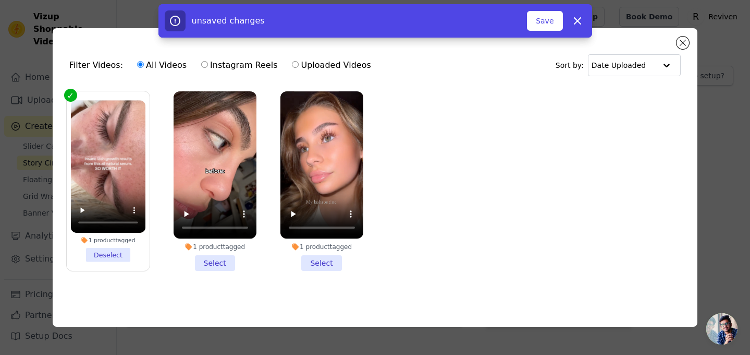
click at [68, 91] on label "1 product tagged Deselect" at bounding box center [108, 181] width 84 height 180
click at [0, 0] on input "1 product tagged Deselect" at bounding box center [0, 0] width 0 height 0
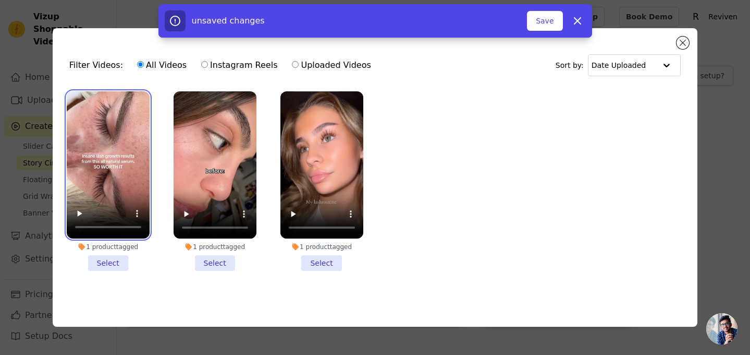
click at [72, 95] on video at bounding box center [108, 164] width 83 height 147
click at [69, 89] on div "1 product tagged Select" at bounding box center [108, 181] width 94 height 191
click at [80, 104] on video at bounding box center [108, 164] width 83 height 147
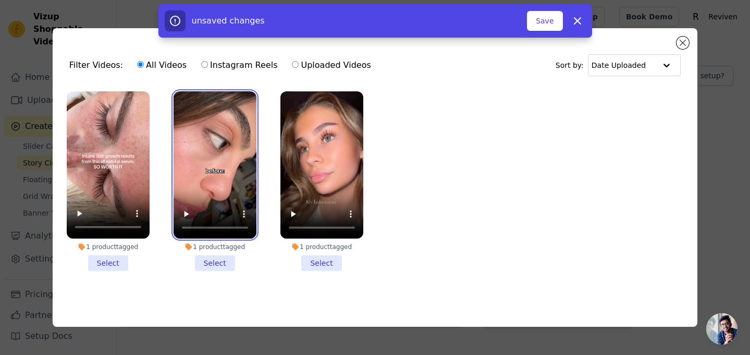
click at [212, 123] on video at bounding box center [215, 165] width 83 height 148
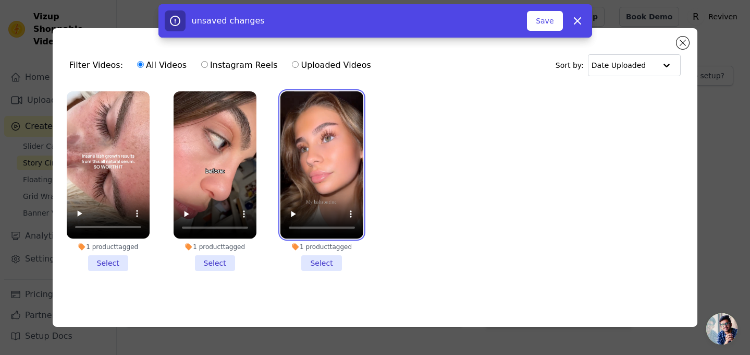
click at [290, 132] on video at bounding box center [322, 165] width 83 height 148
click at [342, 263] on li "1 product tagged Select" at bounding box center [322, 181] width 83 height 180
click at [0, 0] on input "1 product tagged Select" at bounding box center [0, 0] width 0 height 0
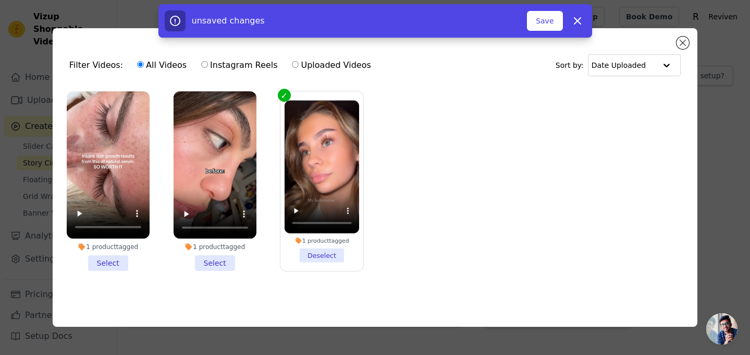
click at [223, 265] on li "1 product tagged Select" at bounding box center [215, 181] width 83 height 180
click at [0, 0] on input "1 product tagged Select" at bounding box center [0, 0] width 0 height 0
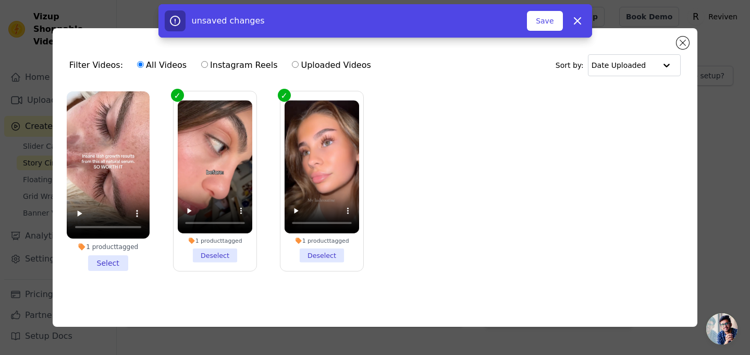
click at [115, 261] on li "1 product tagged Select" at bounding box center [108, 180] width 83 height 179
click at [0, 0] on input "1 product tagged Select" at bounding box center [0, 0] width 0 height 0
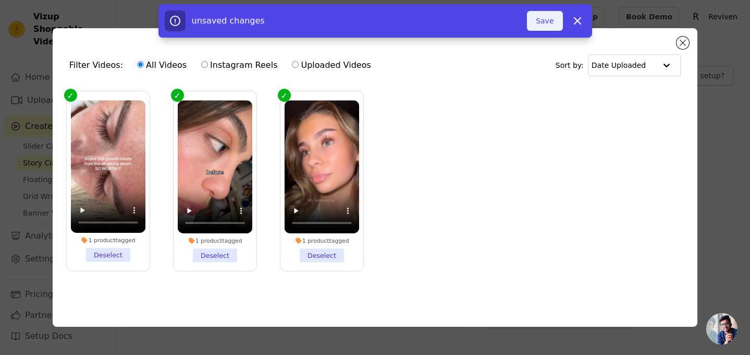
click at [548, 17] on button "Save" at bounding box center [544, 21] width 35 height 20
click at [577, 21] on icon "button" at bounding box center [578, 21] width 6 height 6
checkbox input "false"
type input "0"
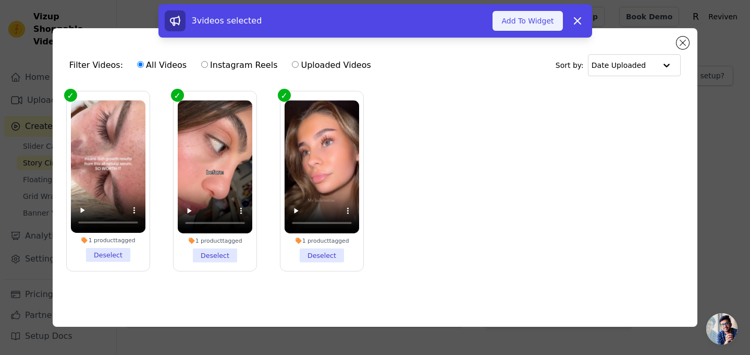
click at [539, 27] on button "Add To Widget" at bounding box center [528, 21] width 70 height 20
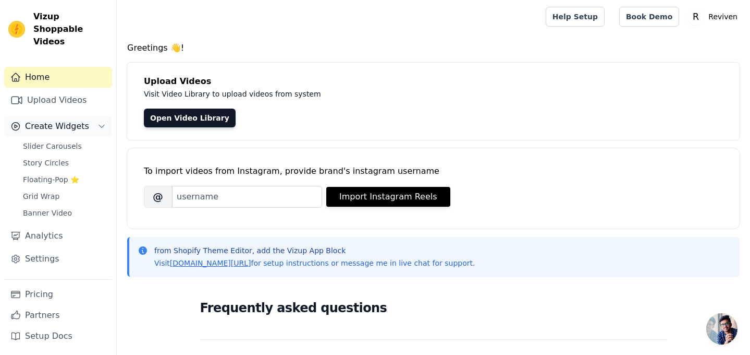
click at [69, 120] on button "Create Widgets" at bounding box center [58, 126] width 108 height 21
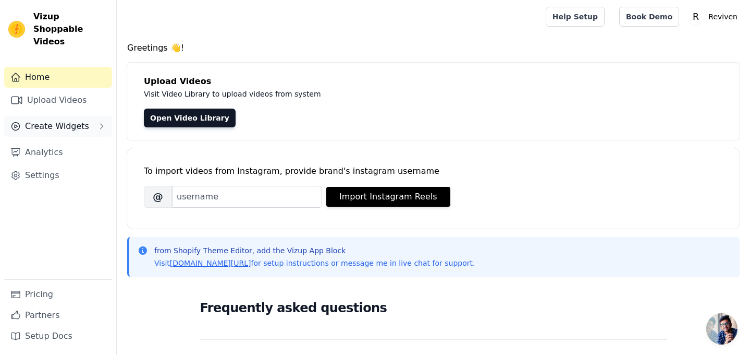
click at [69, 120] on button "Create Widgets" at bounding box center [58, 126] width 108 height 21
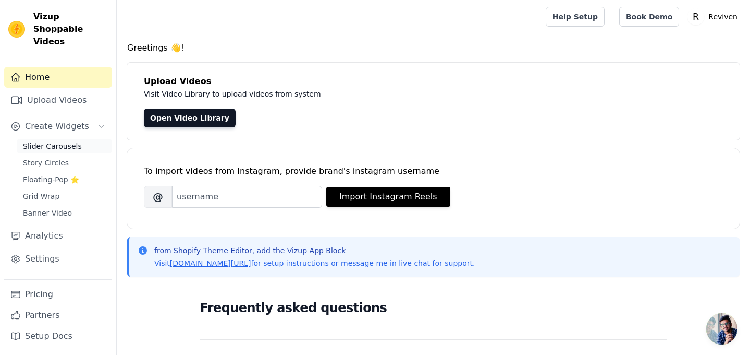
click at [69, 141] on span "Slider Carousels" at bounding box center [52, 146] width 59 height 10
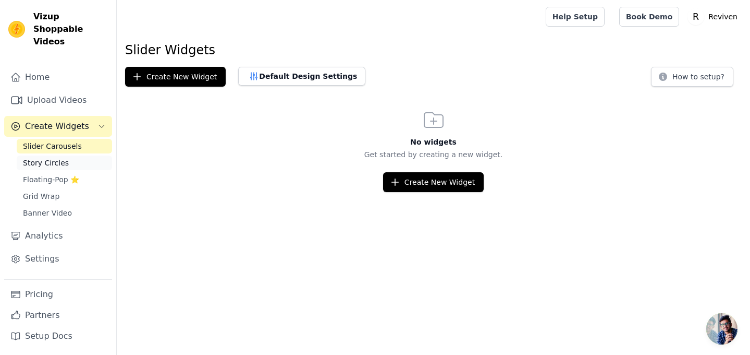
click at [82, 155] on link "Story Circles" at bounding box center [64, 162] width 95 height 15
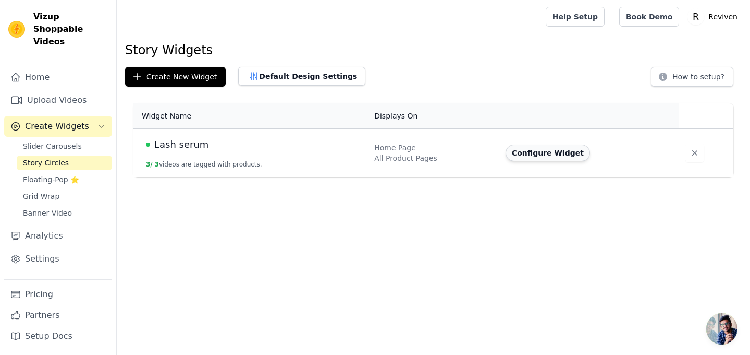
click at [564, 151] on button "Configure Widget" at bounding box center [548, 152] width 84 height 17
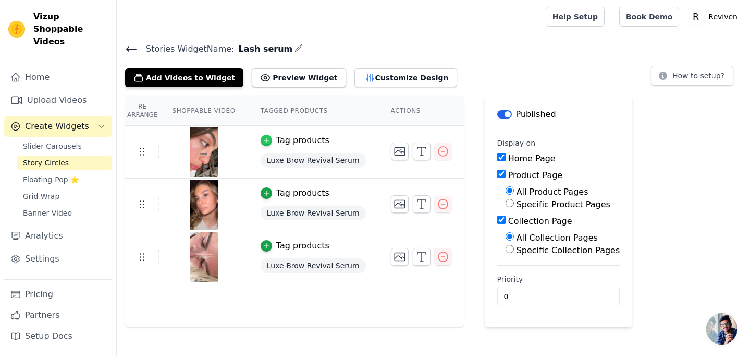
click at [266, 139] on icon "button" at bounding box center [266, 140] width 5 height 5
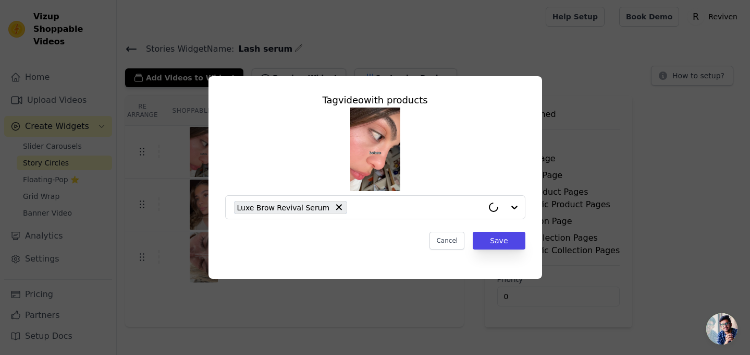
click at [570, 149] on div "Tag video with products Luxe Brow Revival Serum Cancel Save" at bounding box center [375, 177] width 717 height 236
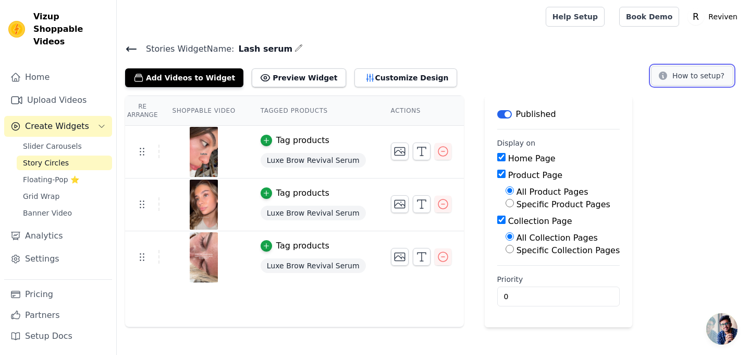
click at [700, 76] on button "How to setup?" at bounding box center [692, 76] width 82 height 20
click at [67, 174] on span "Floating-Pop ⭐" at bounding box center [51, 179] width 56 height 10
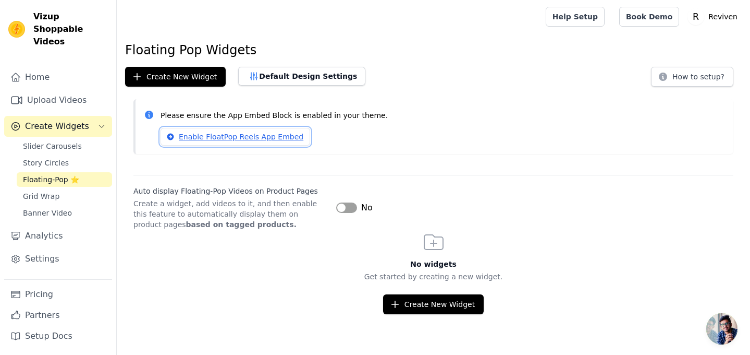
click at [213, 135] on link "Enable FloatPop Reels App Embed" at bounding box center [236, 137] width 150 height 18
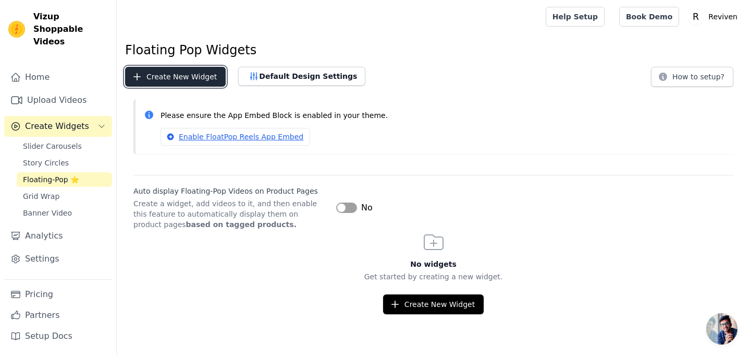
click at [173, 79] on button "Create New Widget" at bounding box center [175, 77] width 101 height 20
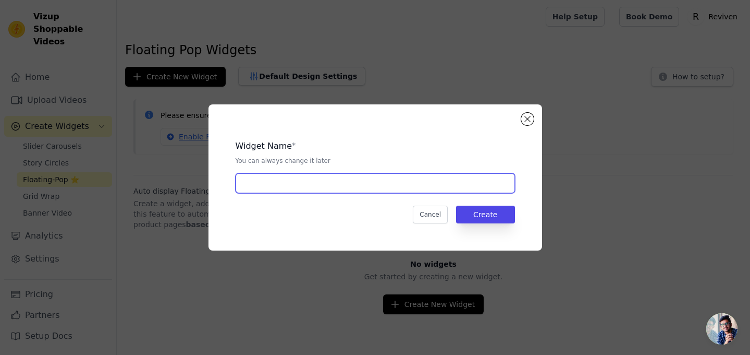
click at [310, 183] on input "text" at bounding box center [375, 183] width 279 height 20
type input "Lash serum"
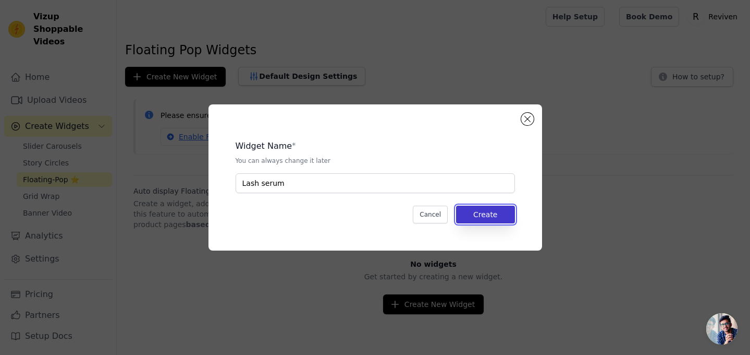
click at [484, 209] on button "Create" at bounding box center [485, 214] width 59 height 18
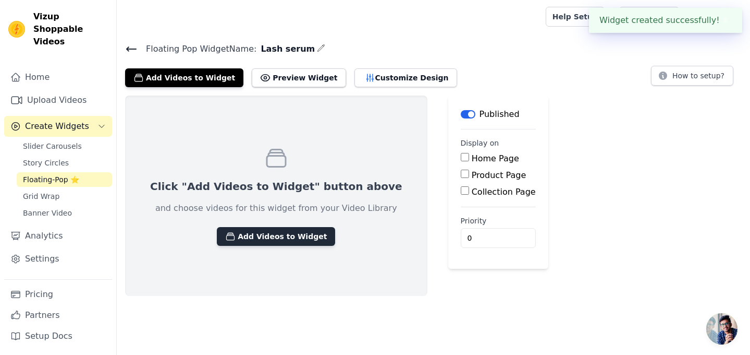
click at [288, 243] on button "Add Videos to Widget" at bounding box center [276, 236] width 118 height 19
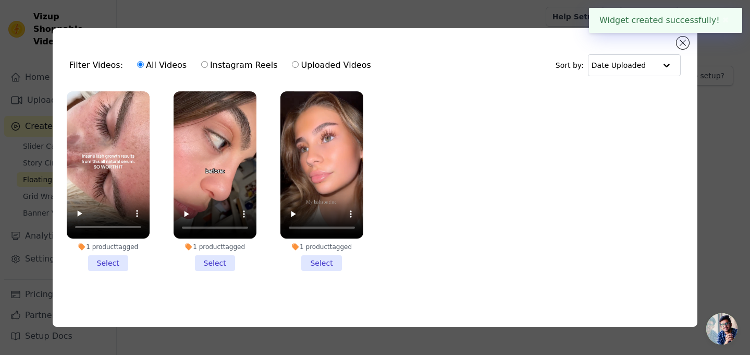
click at [327, 255] on li "1 product tagged Select" at bounding box center [322, 181] width 83 height 180
click at [0, 0] on input "1 product tagged Select" at bounding box center [0, 0] width 0 height 0
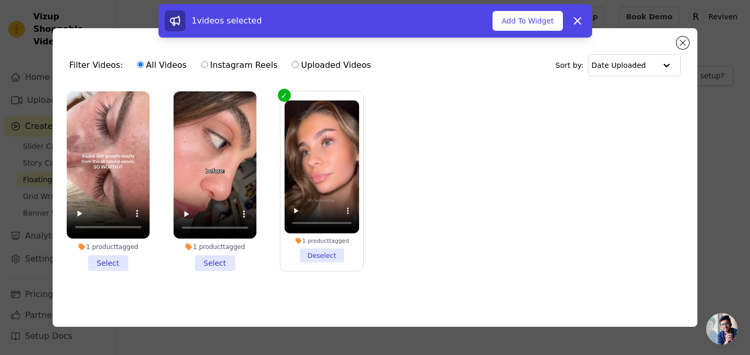
click at [229, 253] on li "1 product tagged Select" at bounding box center [215, 181] width 83 height 180
click at [0, 0] on input "1 product tagged Select" at bounding box center [0, 0] width 0 height 0
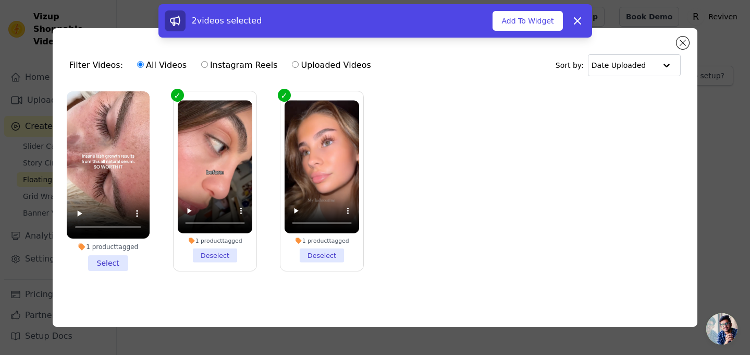
click at [125, 261] on li "1 product tagged Select" at bounding box center [108, 180] width 83 height 179
click at [0, 0] on input "1 product tagged Select" at bounding box center [0, 0] width 0 height 0
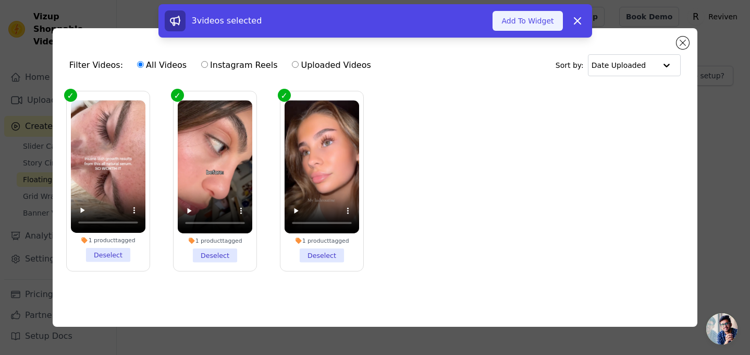
click at [528, 24] on button "Add To Widget" at bounding box center [528, 21] width 70 height 20
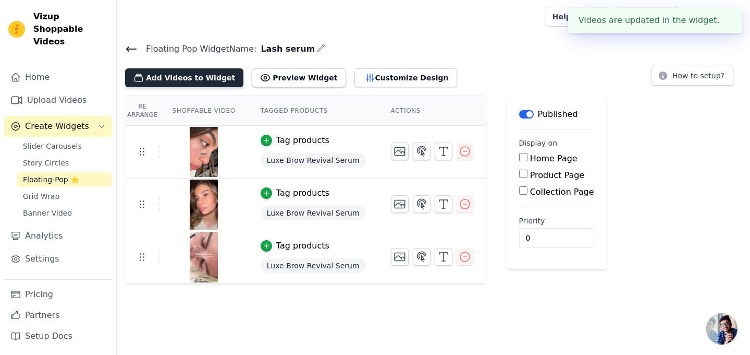
click at [201, 82] on button "Add Videos to Widget" at bounding box center [184, 77] width 118 height 19
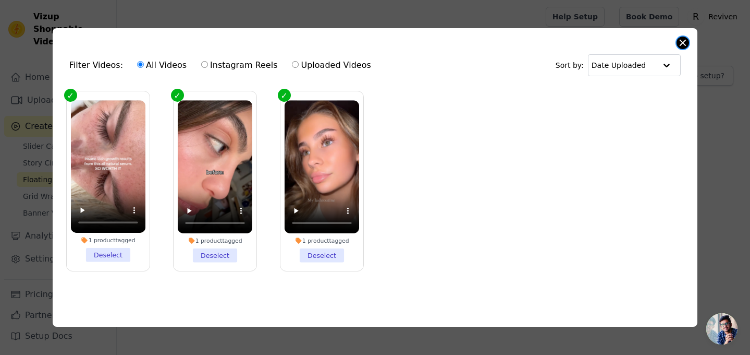
click at [684, 42] on button "Close modal" at bounding box center [683, 42] width 13 height 13
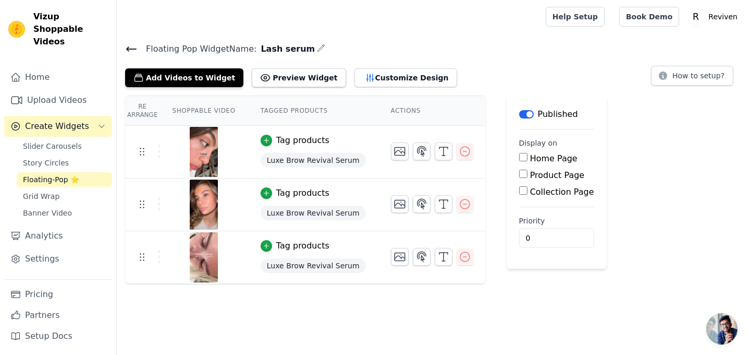
click at [551, 189] on label "Collection Page" at bounding box center [562, 192] width 64 height 10
click at [528, 189] on input "Collection Page" at bounding box center [523, 190] width 8 height 8
checkbox input "true"
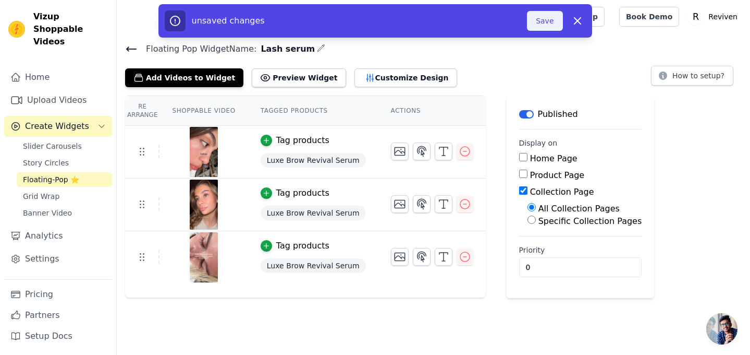
click at [541, 17] on button "Save" at bounding box center [544, 21] width 35 height 20
click at [546, 22] on button "Save" at bounding box center [544, 21] width 35 height 20
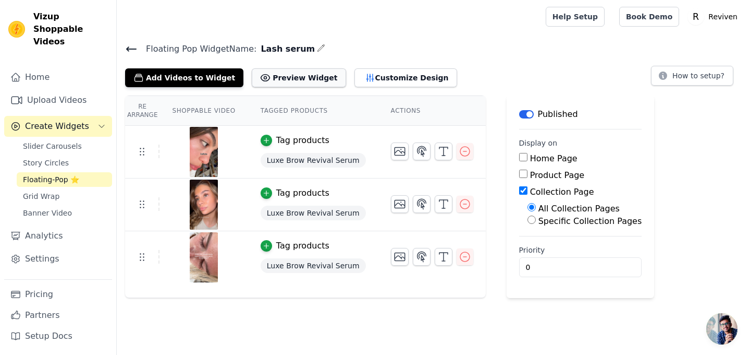
click at [293, 79] on button "Preview Widget" at bounding box center [299, 77] width 94 height 19
click at [78, 189] on link "Grid Wrap" at bounding box center [64, 196] width 95 height 15
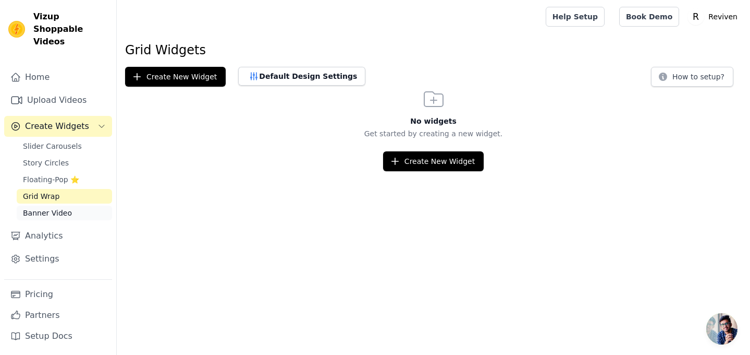
click at [83, 205] on link "Banner Video" at bounding box center [64, 212] width 95 height 15
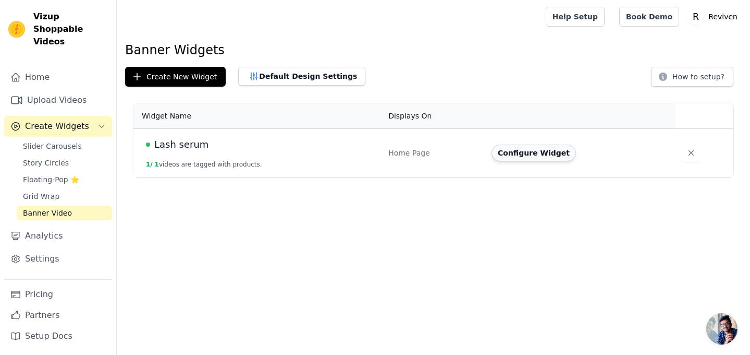
click at [516, 153] on button "Configure Widget" at bounding box center [534, 152] width 84 height 17
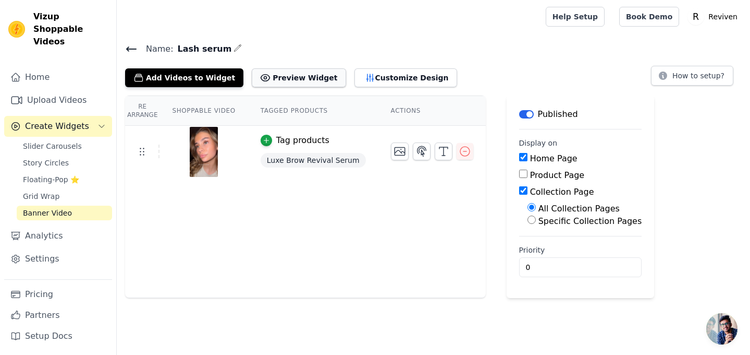
click at [291, 82] on button "Preview Widget" at bounding box center [299, 77] width 94 height 19
click at [63, 141] on span "Slider Carousels" at bounding box center [52, 146] width 59 height 10
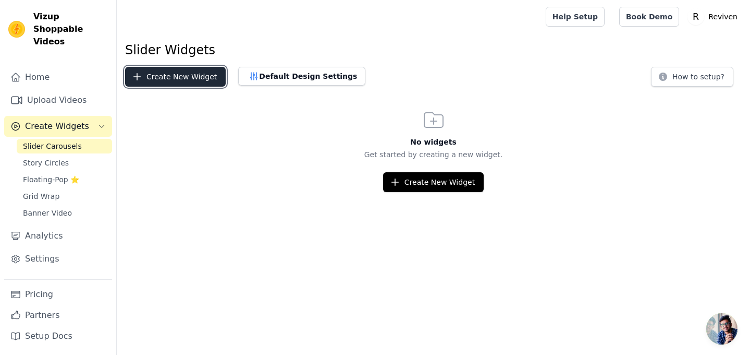
click at [197, 81] on button "Create New Widget" at bounding box center [175, 77] width 101 height 20
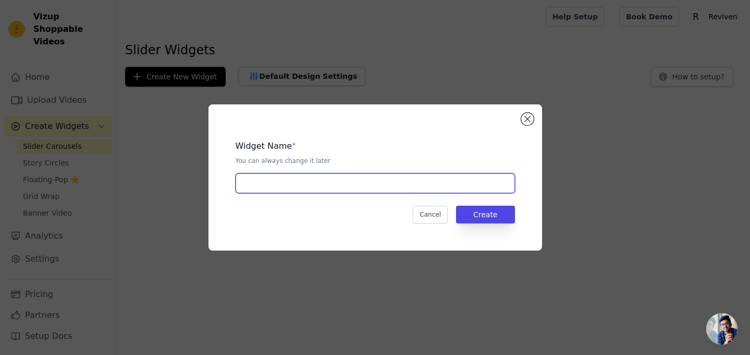
click at [310, 188] on input "text" at bounding box center [375, 183] width 279 height 20
type input "Lash serum"
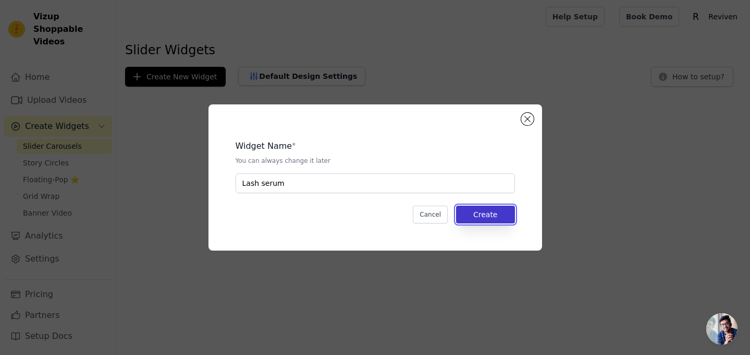
click at [490, 210] on button "Create" at bounding box center [485, 214] width 59 height 18
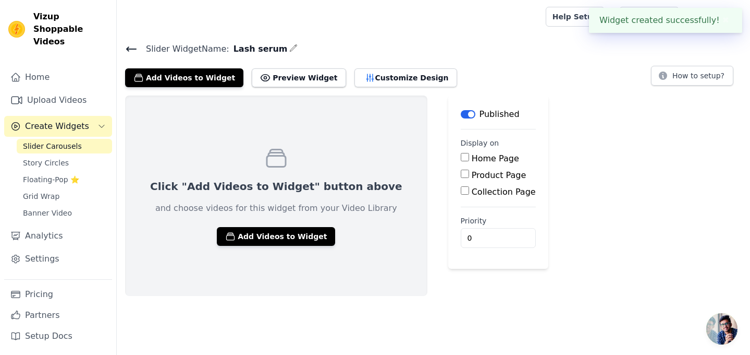
click at [472, 158] on label "Home Page" at bounding box center [495, 158] width 47 height 10
click at [461, 158] on input "Home Page" at bounding box center [465, 157] width 8 height 8
checkbox input "true"
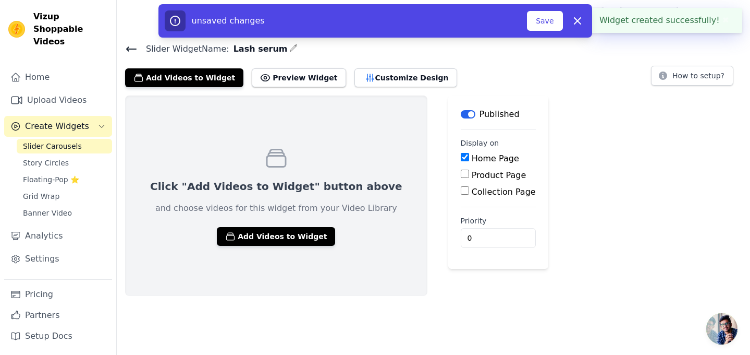
click at [472, 174] on label "Product Page" at bounding box center [499, 175] width 55 height 10
click at [464, 174] on input "Product Page" at bounding box center [465, 173] width 8 height 8
checkbox input "true"
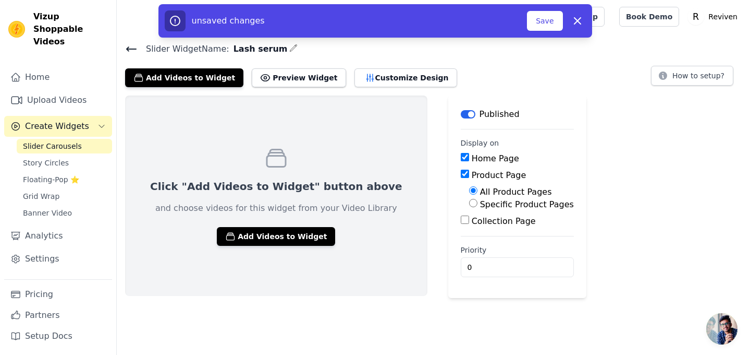
click at [472, 221] on label "Collection Page" at bounding box center [504, 221] width 64 height 10
click at [461, 221] on input "Collection Page" at bounding box center [465, 219] width 8 height 8
checkbox input "true"
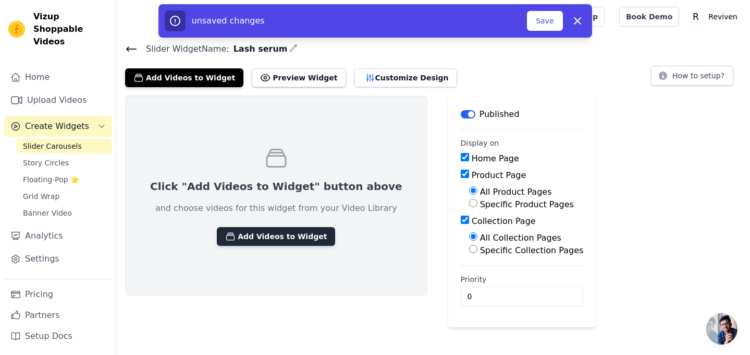
click at [247, 235] on button "Add Videos to Widget" at bounding box center [276, 236] width 118 height 19
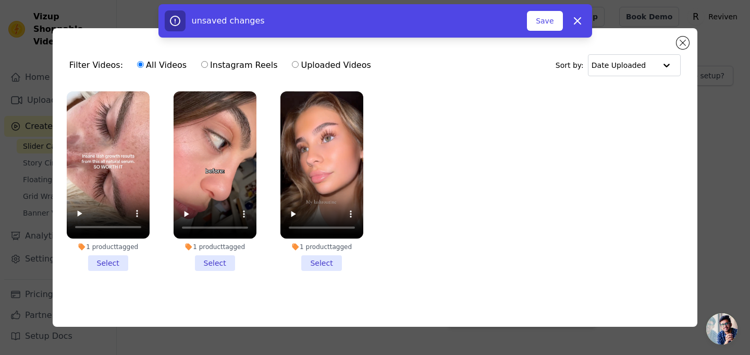
click at [326, 258] on li "1 product tagged Select" at bounding box center [322, 181] width 83 height 180
click at [0, 0] on input "1 product tagged Select" at bounding box center [0, 0] width 0 height 0
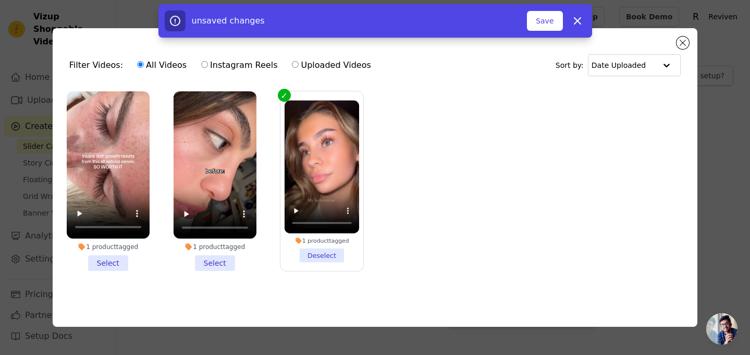
click at [221, 257] on li "1 product tagged Select" at bounding box center [215, 181] width 83 height 180
click at [0, 0] on input "1 product tagged Select" at bounding box center [0, 0] width 0 height 0
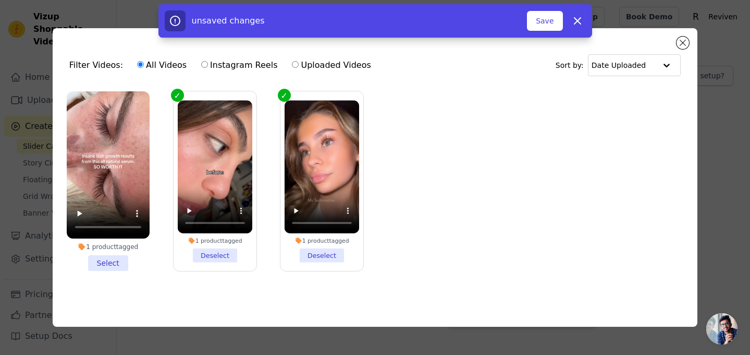
click at [116, 262] on li "1 product tagged Select" at bounding box center [108, 180] width 83 height 179
click at [0, 0] on input "1 product tagged Select" at bounding box center [0, 0] width 0 height 0
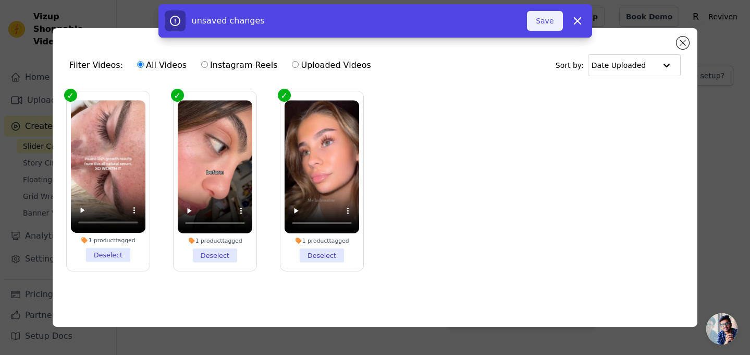
click at [559, 25] on button "Save" at bounding box center [544, 21] width 35 height 20
click at [547, 22] on button "Save" at bounding box center [544, 21] width 35 height 20
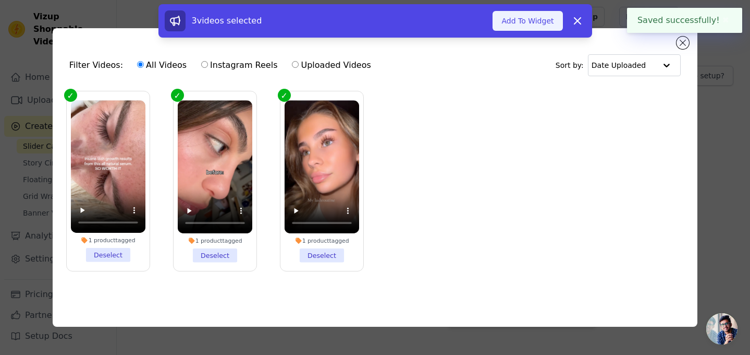
click at [552, 22] on button "Add To Widget" at bounding box center [528, 21] width 70 height 20
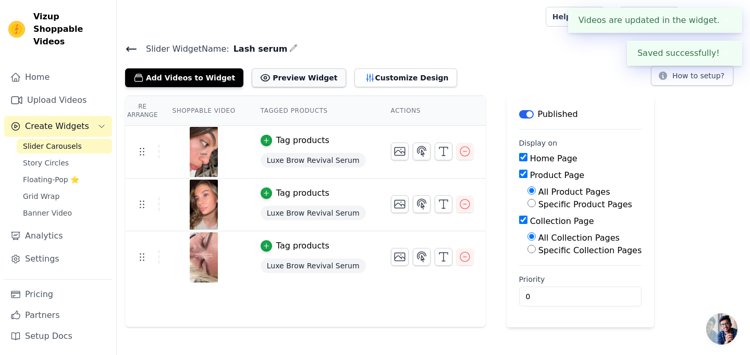
click at [269, 80] on button "Preview Widget" at bounding box center [299, 77] width 94 height 19
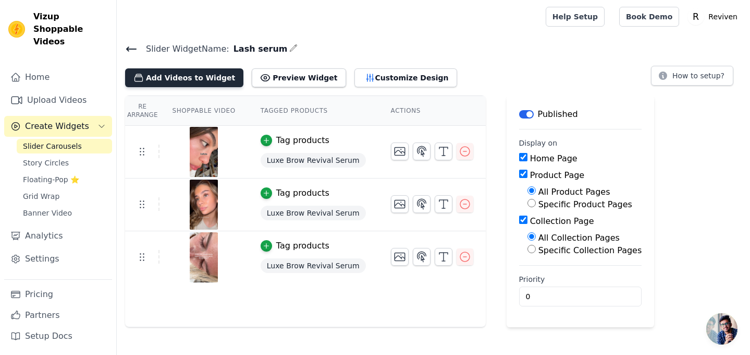
click at [206, 84] on button "Add Videos to Widget" at bounding box center [184, 77] width 118 height 19
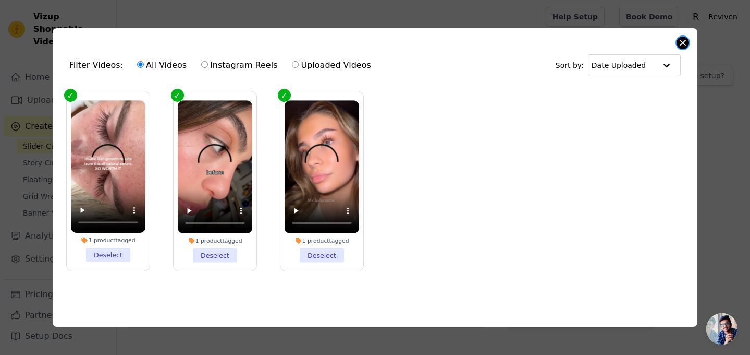
click at [683, 41] on button "Close modal" at bounding box center [683, 42] width 13 height 13
